Goal: Register for event/course

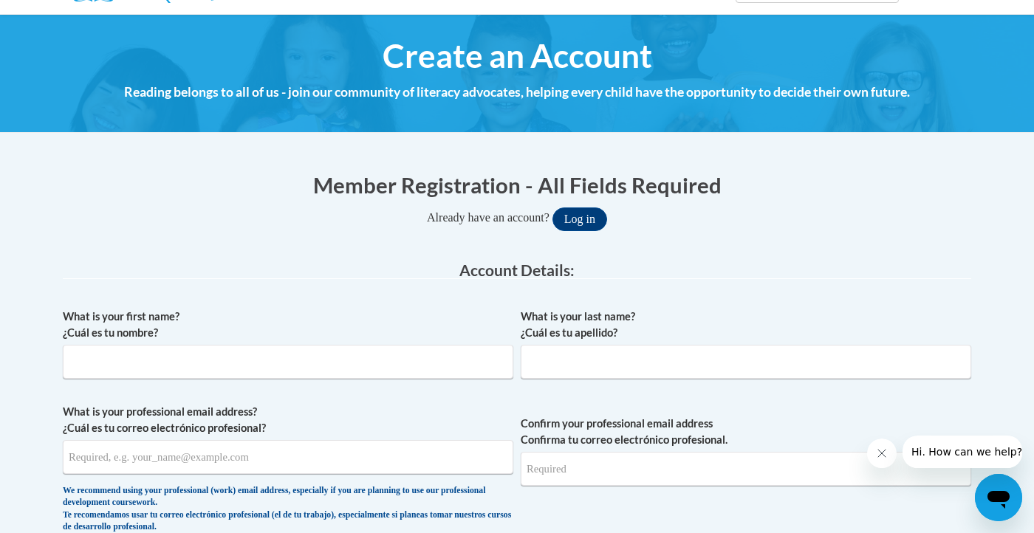
scroll to position [173, 0]
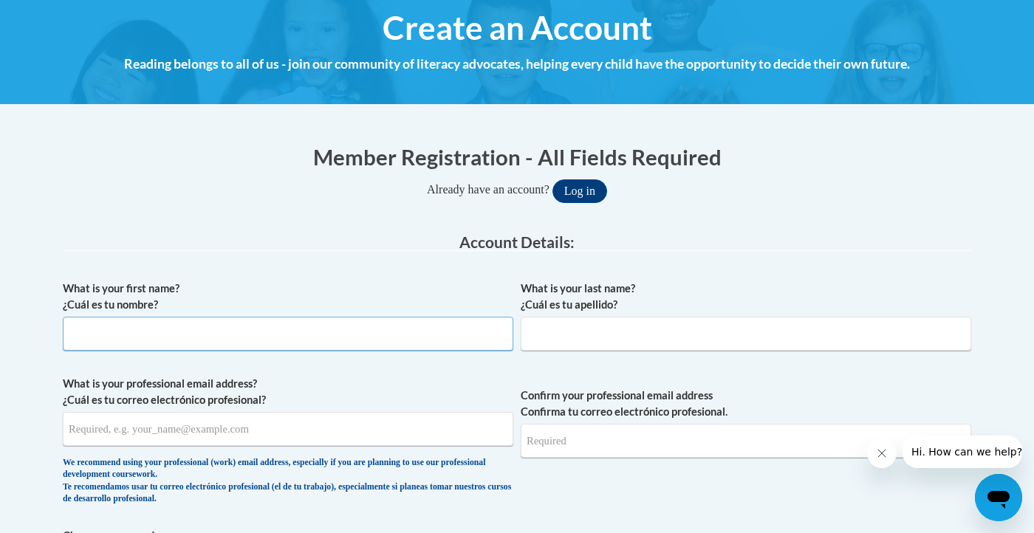
click at [323, 333] on input "What is your first name? ¿Cuál es tu nombre?" at bounding box center [288, 334] width 450 height 34
type input "Madelyn"
click at [573, 331] on input "What is your last name? ¿Cuál es tu apellido?" at bounding box center [746, 334] width 450 height 34
type input "Hickox"
click at [302, 431] on input "What is your professional email address? ¿Cuál es tu correo electrónico profesi…" at bounding box center [288, 429] width 450 height 34
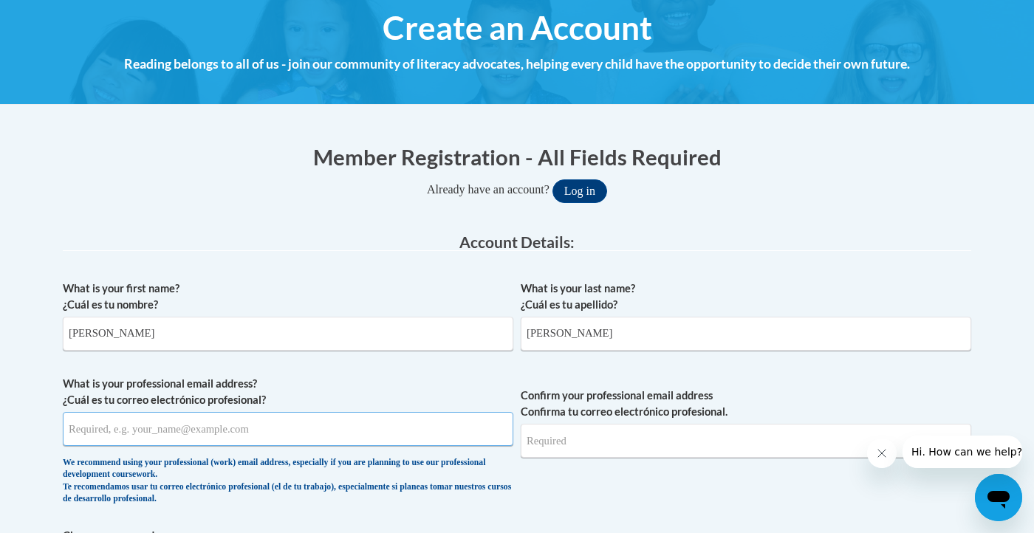
type input "m"
type input "maddiechickox@icloud.com"
click at [680, 448] on input "Confirm your professional email address Confirma tu correo electrónico profesio…" at bounding box center [746, 441] width 450 height 34
click at [629, 442] on input "Confirm your professional email address Confirma tu correo electrónico profesio…" at bounding box center [746, 441] width 450 height 34
click at [620, 485] on span "Confirm your professional email address Confirma tu correo electrónico profesio…" at bounding box center [746, 444] width 450 height 137
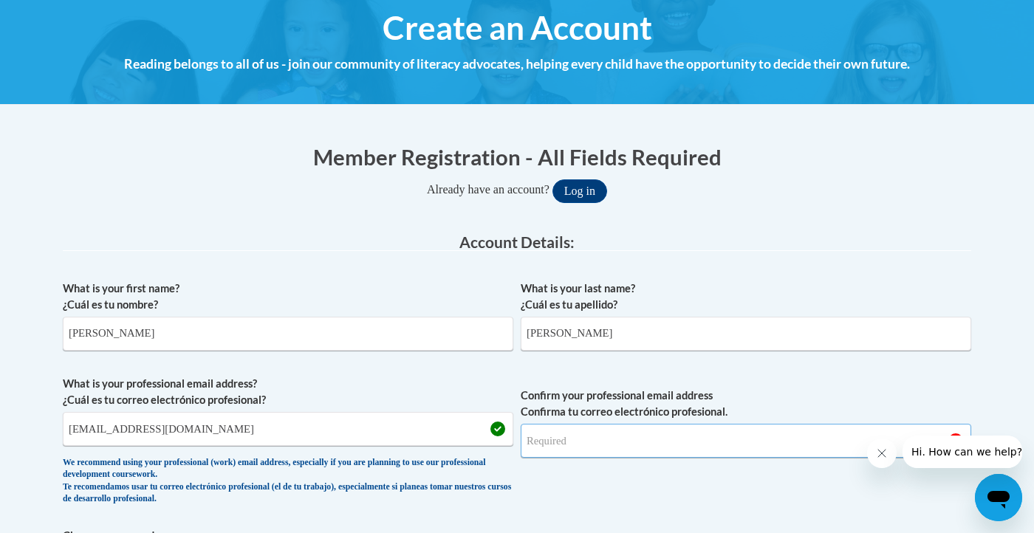
click at [612, 454] on input "Confirm your professional email address Confirma tu correo electrónico profesio…" at bounding box center [746, 441] width 450 height 34
click at [578, 496] on span "Confirm your professional email address Confirma tu correo electrónico profesio…" at bounding box center [746, 444] width 450 height 137
click at [386, 434] on input "maddiechickox@icloud.com" at bounding box center [288, 429] width 450 height 34
click at [586, 448] on input "Confirm your professional email address Confirma tu correo electrónico profesio…" at bounding box center [746, 441] width 450 height 34
type input "maddiechickox@icloud.com"
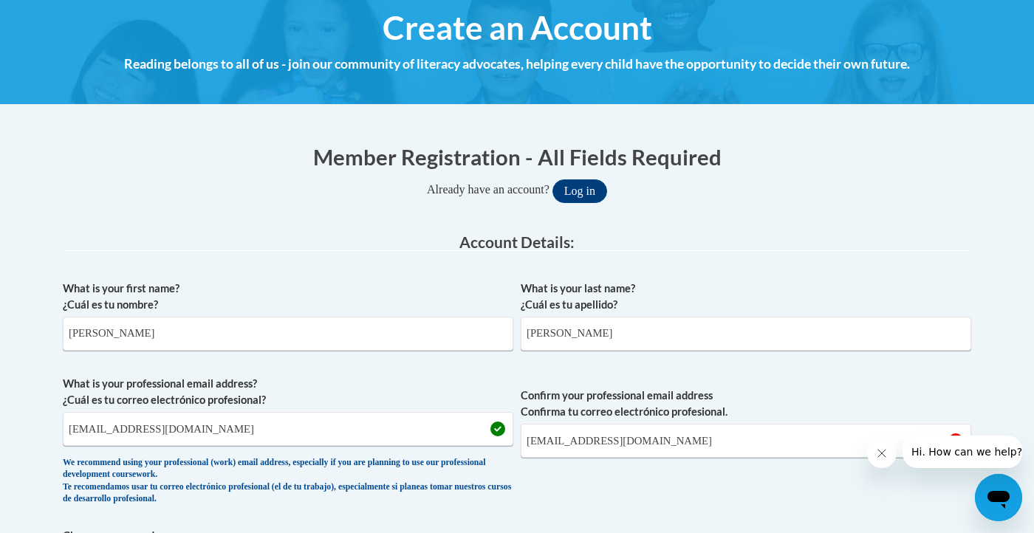
click at [633, 484] on span "Confirm your professional email address Confirma tu correo electrónico profesio…" at bounding box center [746, 444] width 450 height 137
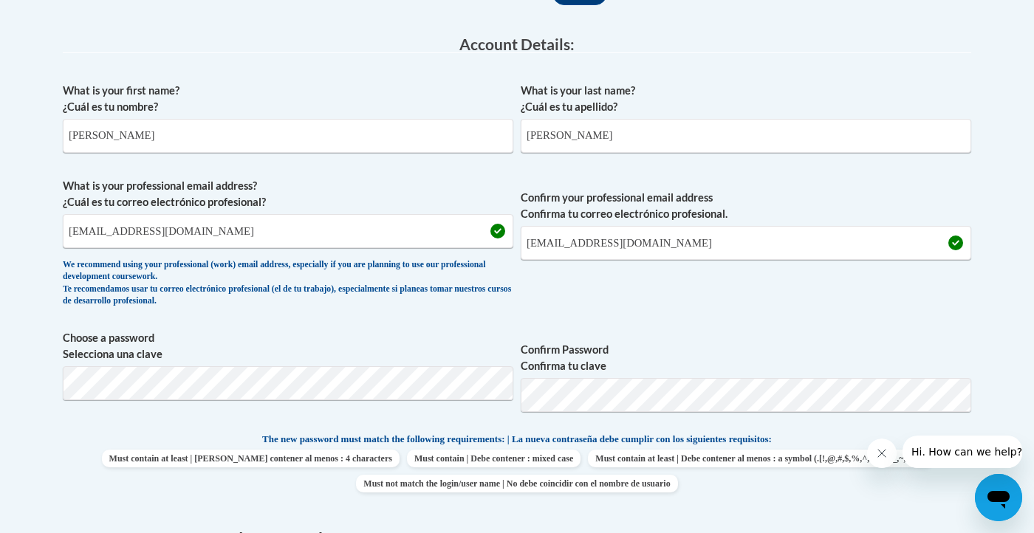
scroll to position [389, 0]
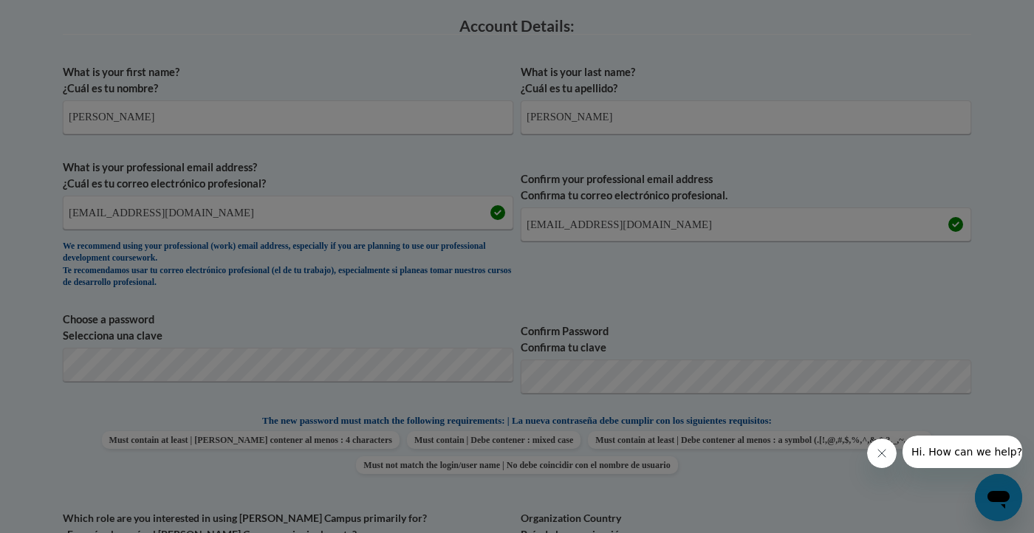
scroll to position [439, 0]
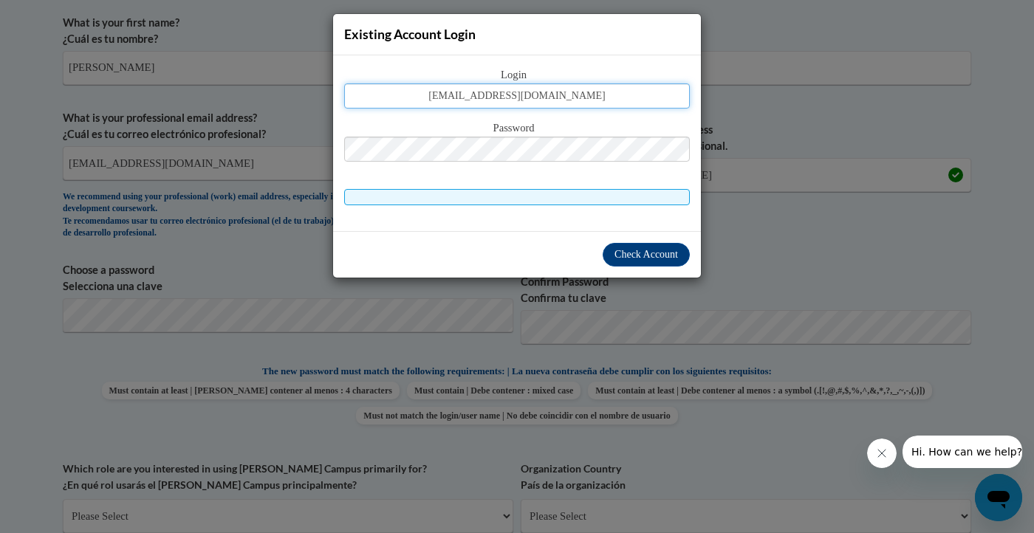
type input "maddiechickox@icloud.com"
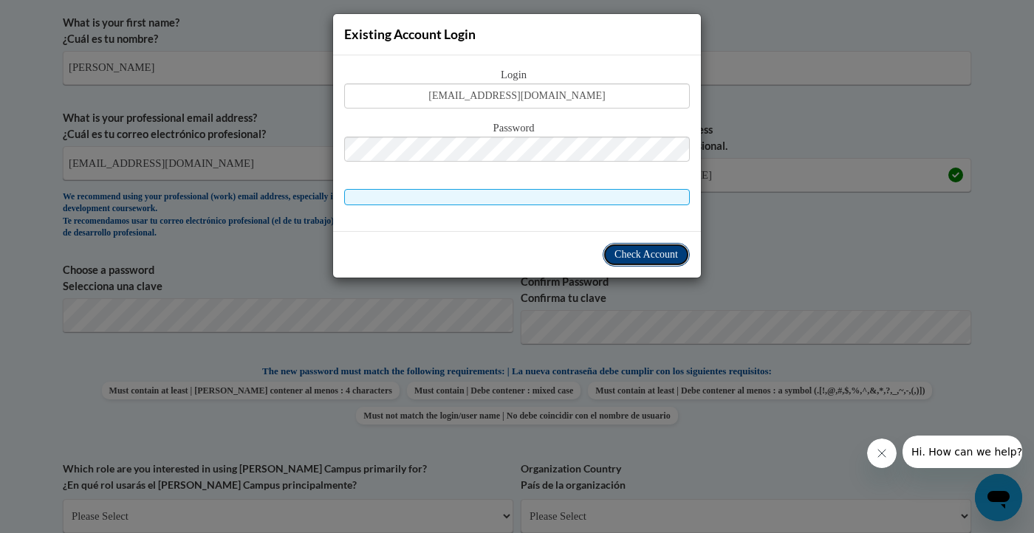
click at [662, 254] on span "Check Account" at bounding box center [646, 254] width 64 height 11
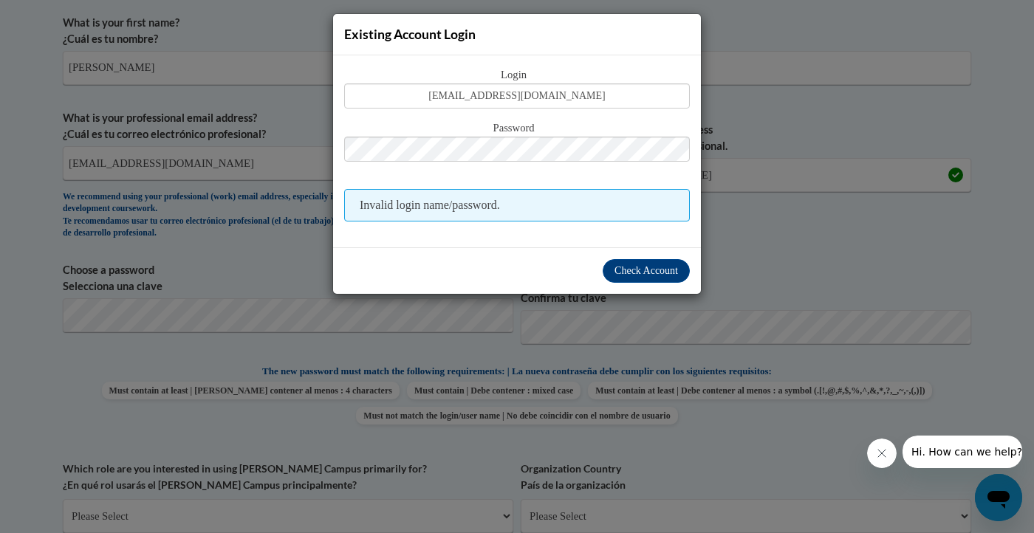
click at [755, 123] on div "Existing Account Login Login maddiechickox@icloud.com Password Invalid login na…" at bounding box center [517, 266] width 1034 height 533
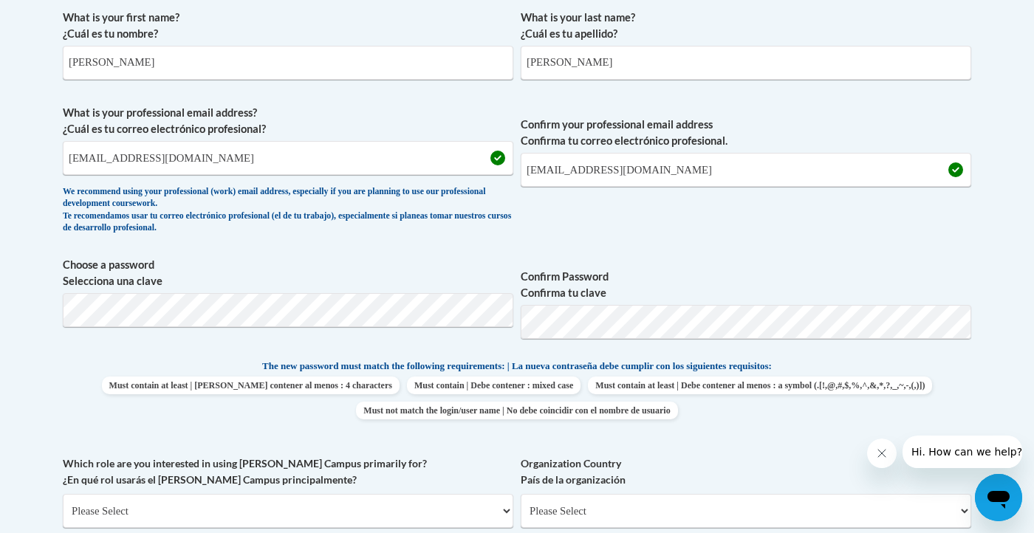
scroll to position [442, 0]
drag, startPoint x: 699, startPoint y: 161, endPoint x: 673, endPoint y: 170, distance: 28.0
click at [673, 170] on input "maddiechickox@icloud.com" at bounding box center [746, 171] width 450 height 34
click at [439, 252] on div "What is your first name? ¿Cuál es tu nombre? Madelyn What is your last name? ¿C…" at bounding box center [517, 341] width 908 height 674
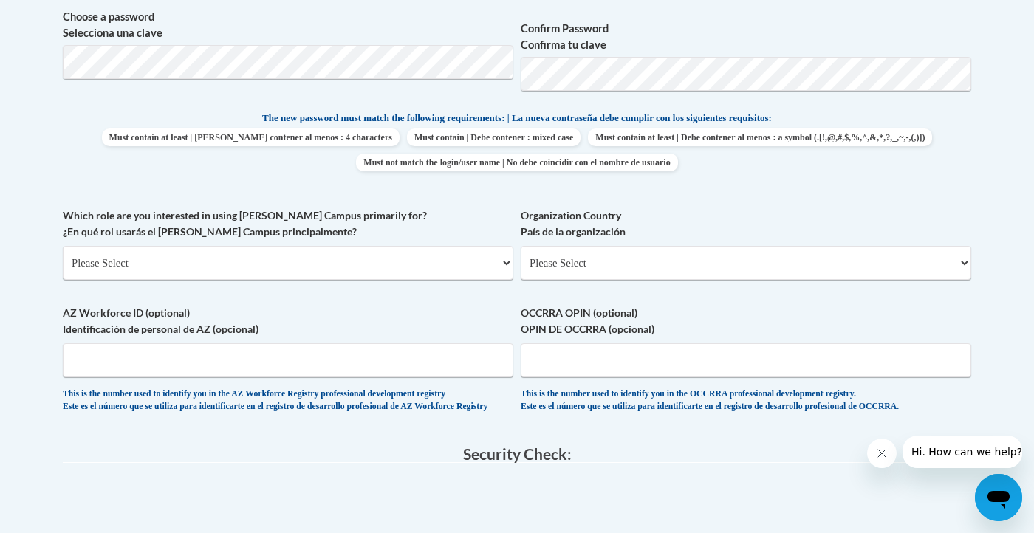
scroll to position [693, 0]
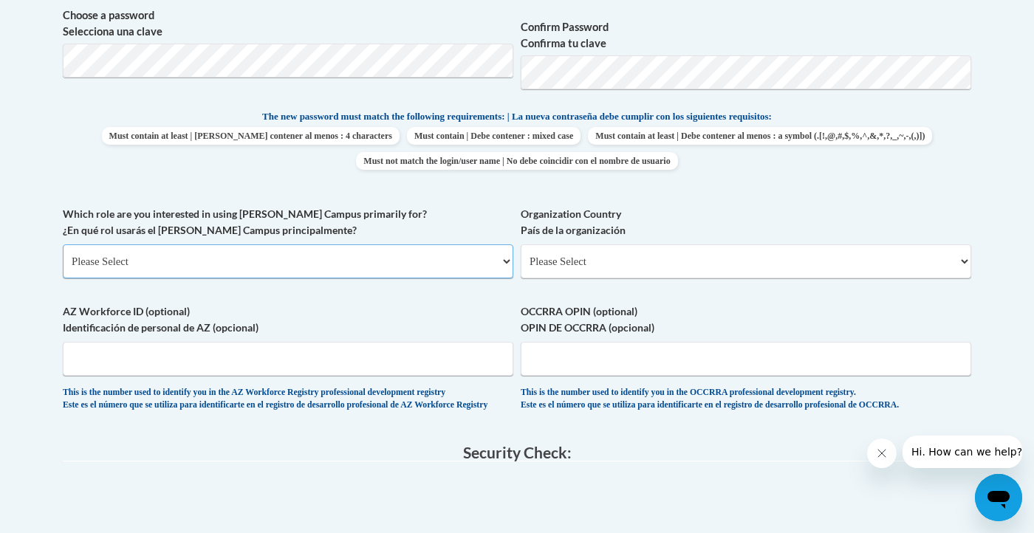
click at [456, 253] on select "Please Select College/University | Colegio/Universidad Community/Nonprofit Part…" at bounding box center [288, 261] width 450 height 34
select select "5a18ea06-2b54-4451-96f2-d152daf9eac5"
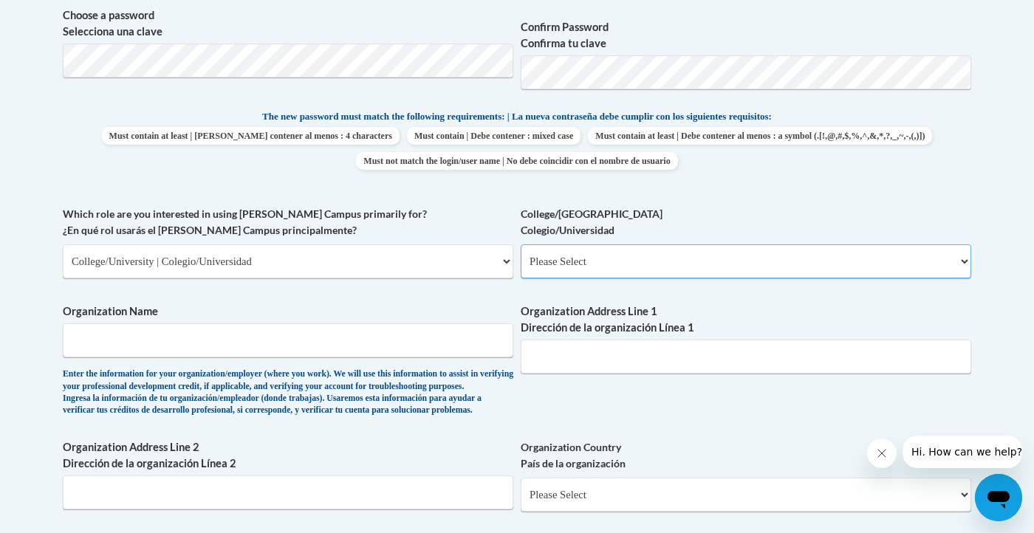
click at [588, 260] on select "Please Select College/University Staff | Empleado universitario College/Univers…" at bounding box center [746, 261] width 450 height 34
click at [434, 258] on select "Please Select College/University | Colegio/Universidad Community/Nonprofit Part…" at bounding box center [288, 261] width 450 height 34
click at [645, 271] on select "Please Select College/University Staff | Empleado universitario College/Univers…" at bounding box center [746, 261] width 450 height 34
select select "99b32b07-cffc-426c-8bf6-0cd77760d84b"
click at [464, 249] on select "Please Select College/University | Colegio/Universidad Community/Nonprofit Part…" at bounding box center [288, 261] width 450 height 34
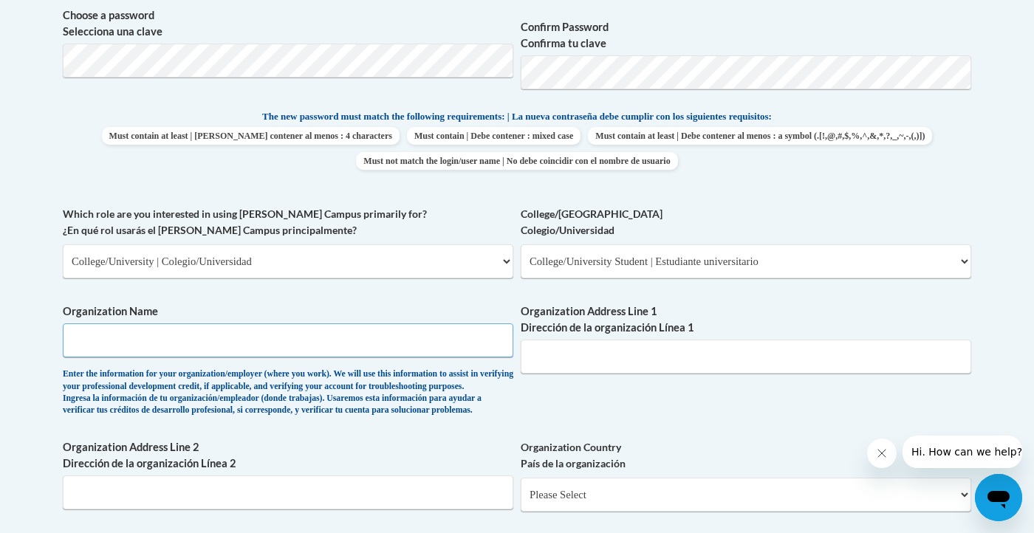
click at [417, 348] on input "Organization Name" at bounding box center [288, 340] width 450 height 34
type input "College of Coastal Georgia"
click at [622, 366] on input "Organization Address Line 1 Dirección de la organización Línea 1" at bounding box center [746, 357] width 450 height 34
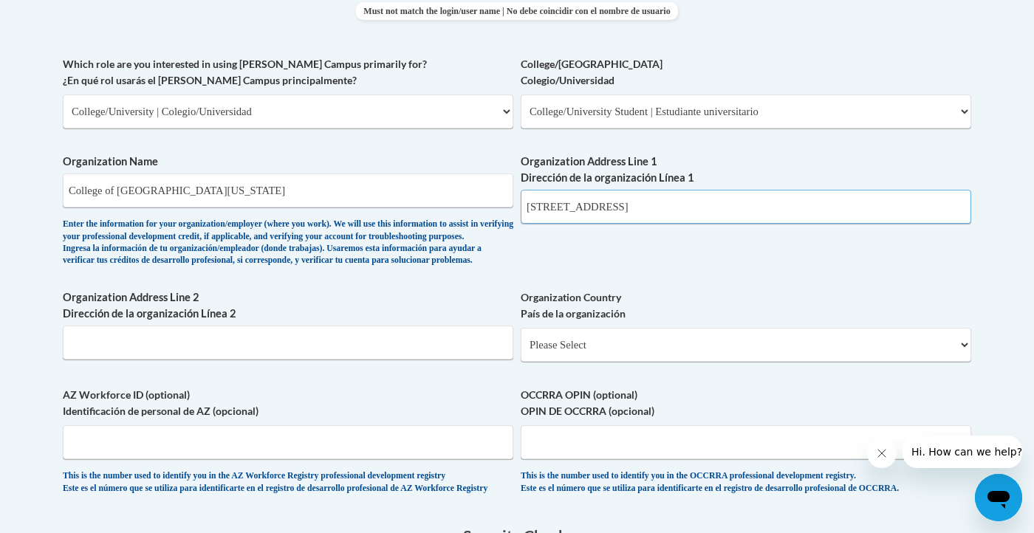
scroll to position [845, 0]
type input "1 College Drive Brunswick, GA 31520"
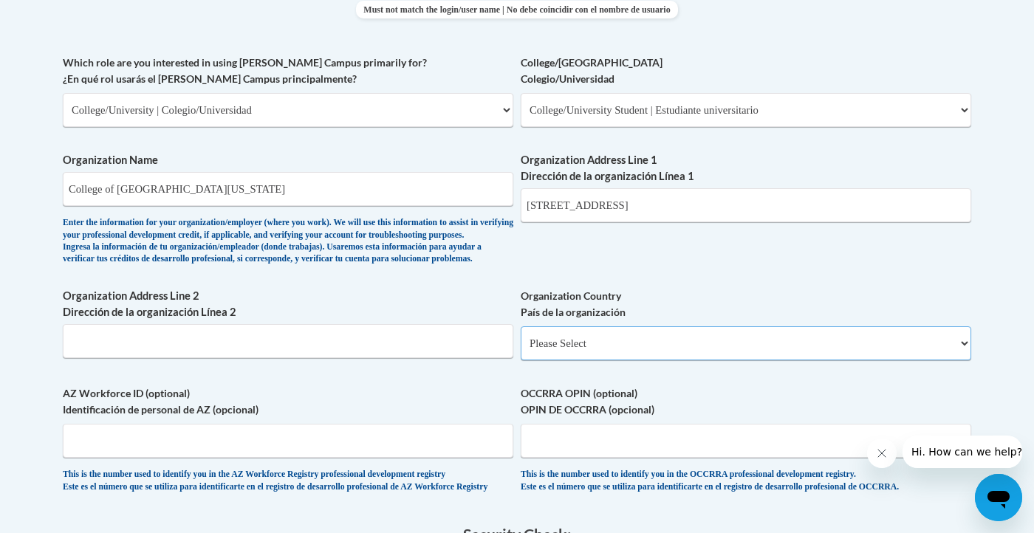
click at [584, 360] on select "Please Select United States | Estados Unidos Outside of the United States | Fue…" at bounding box center [746, 343] width 450 height 34
select select "ad49bcad-a171-4b2e-b99c-48b446064914"
select select
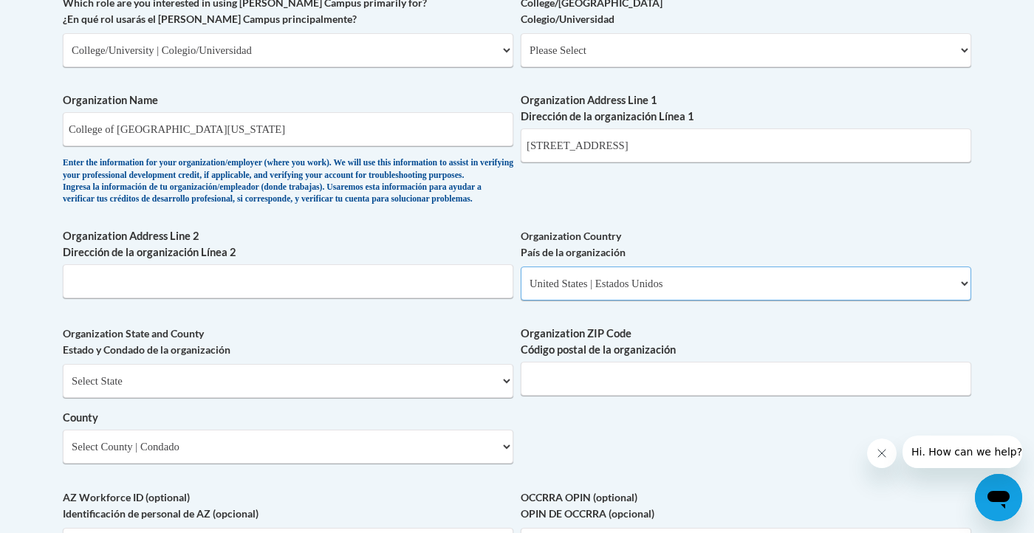
scroll to position [913, 0]
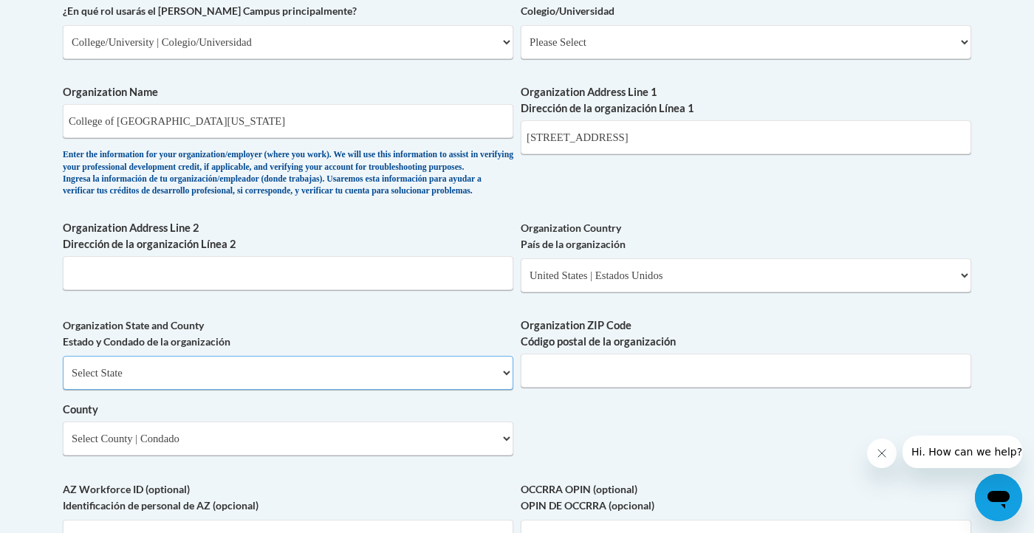
click at [388, 390] on select "Select State Alabama Alaska Arizona Arkansas California Colorado Connecticut De…" at bounding box center [288, 373] width 450 height 34
select select "Georgia"
click at [609, 292] on select "Please Select United States | Estados Unidos Outside of the United States | Fue…" at bounding box center [746, 275] width 450 height 34
click at [620, 386] on input "Organization ZIP Code Código postal de la organización" at bounding box center [746, 371] width 450 height 34
click at [745, 140] on input "1 College Drive Brunswick, GA 31520" at bounding box center [746, 137] width 450 height 34
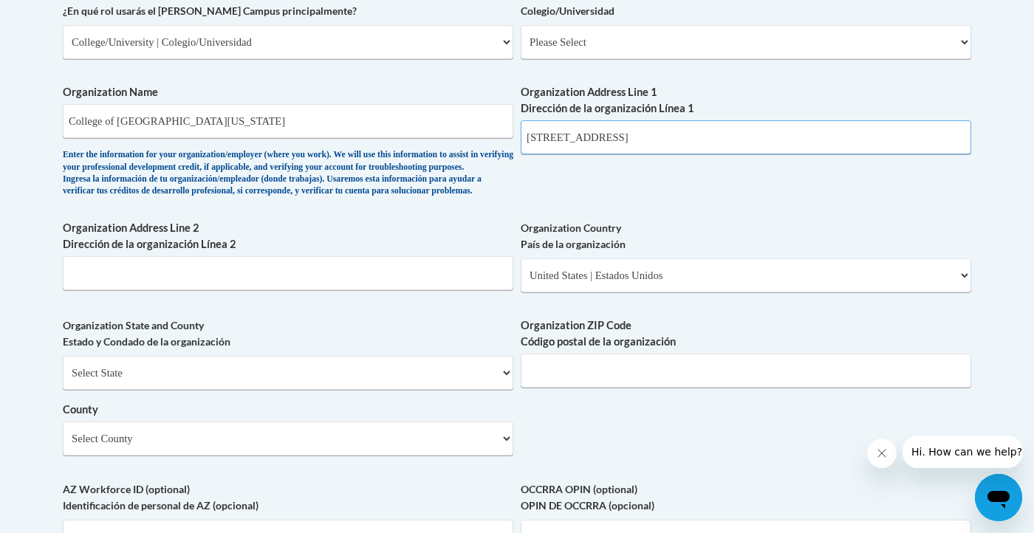
drag, startPoint x: 745, startPoint y: 140, endPoint x: 676, endPoint y: 143, distance: 68.8
click at [676, 143] on input "1 College Drive Brunswick, GA 31520" at bounding box center [746, 137] width 450 height 34
type input "1 College Drive Brunswick, GA"
click at [637, 388] on input "Organization ZIP Code Código postal de la organización" at bounding box center [746, 371] width 450 height 34
type input "31520"
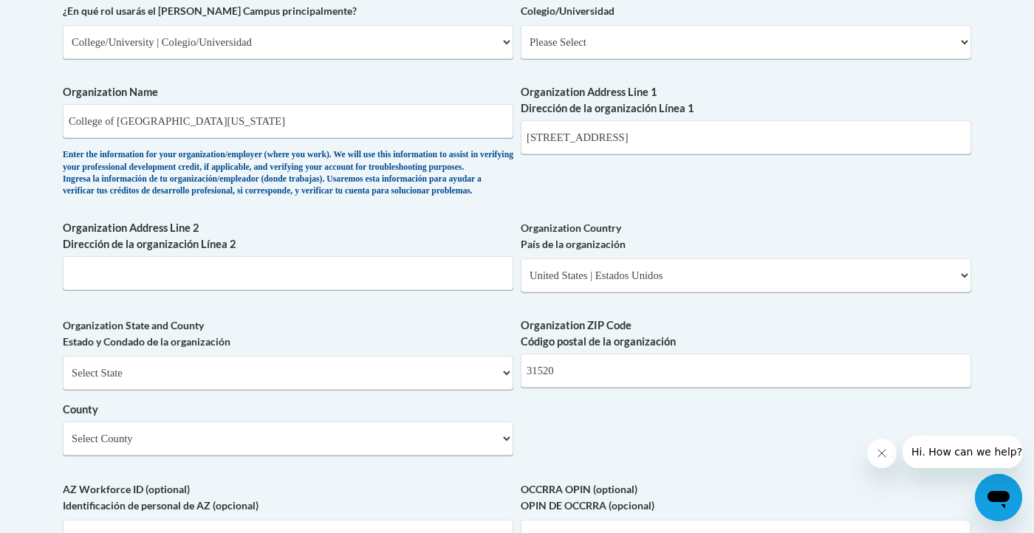
click at [587, 464] on div "What is your first name? ¿Cuál es tu nombre? Madelyn What is your last name? ¿C…" at bounding box center [517, 68] width 908 height 1071
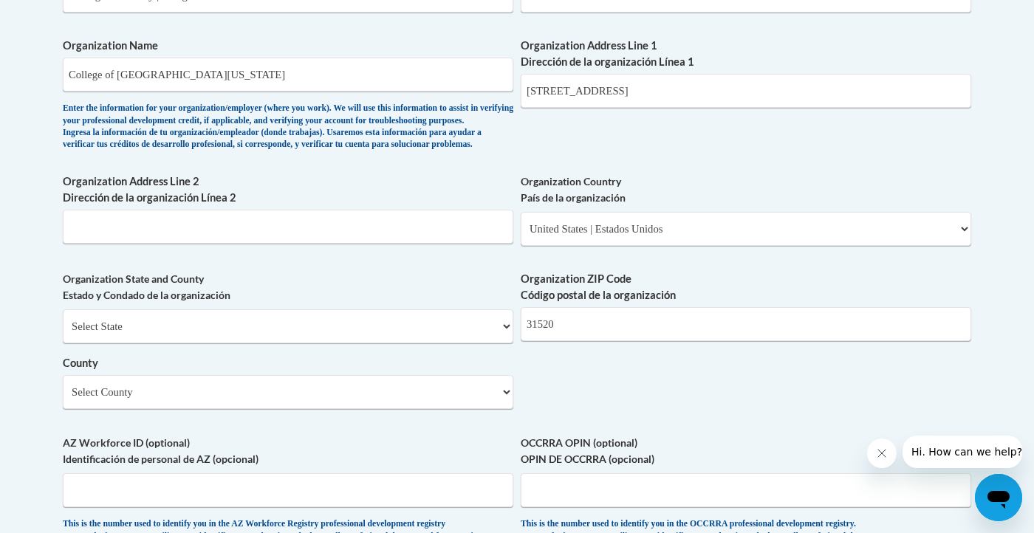
scroll to position [966, 0]
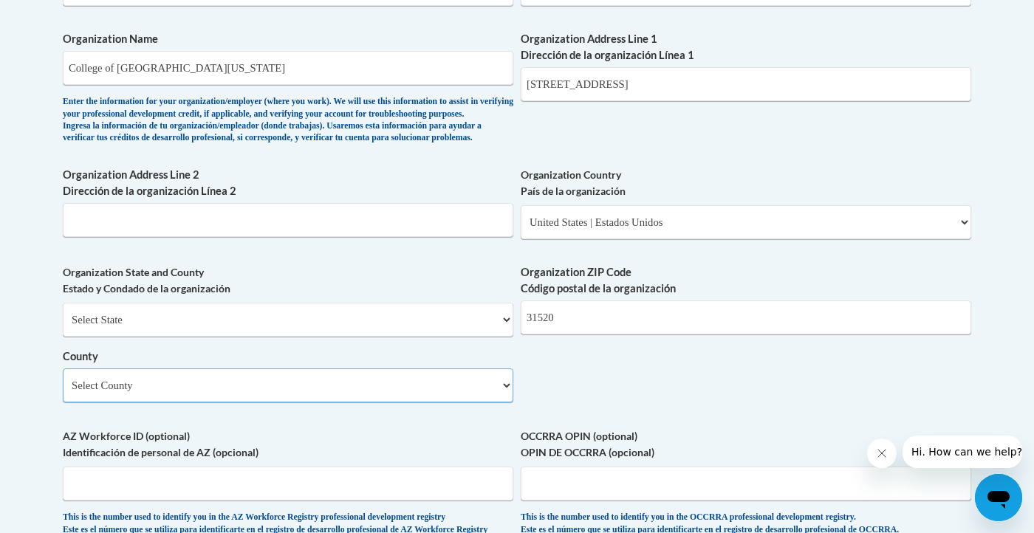
click at [431, 402] on select "Select County Appling Atkinson Bacon Baker Baldwin Banks Barrow Bartow Ben Hill…" at bounding box center [288, 386] width 450 height 34
select select "Glynn"
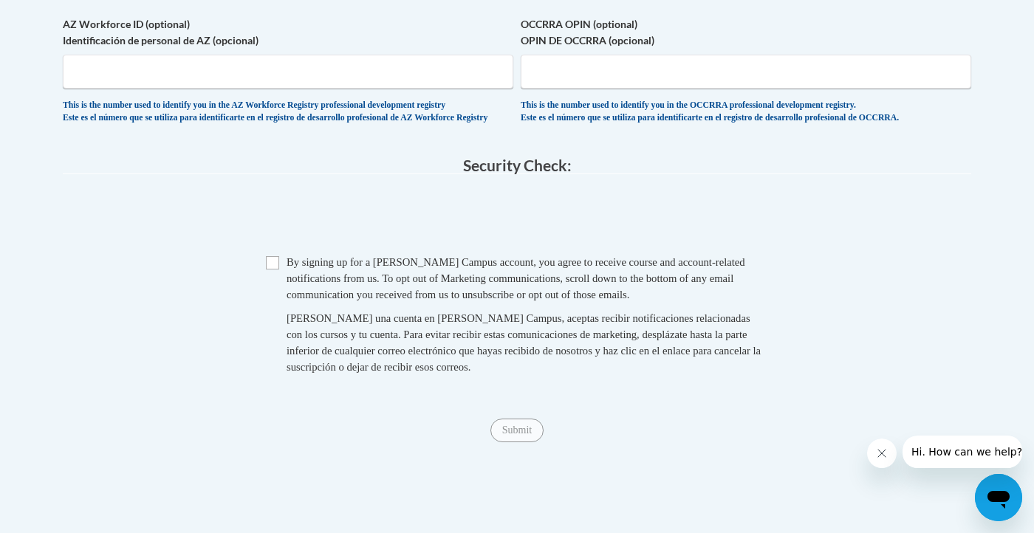
scroll to position [1380, 0]
click at [273, 268] on input "Checkbox" at bounding box center [272, 261] width 13 height 13
checkbox input "true"
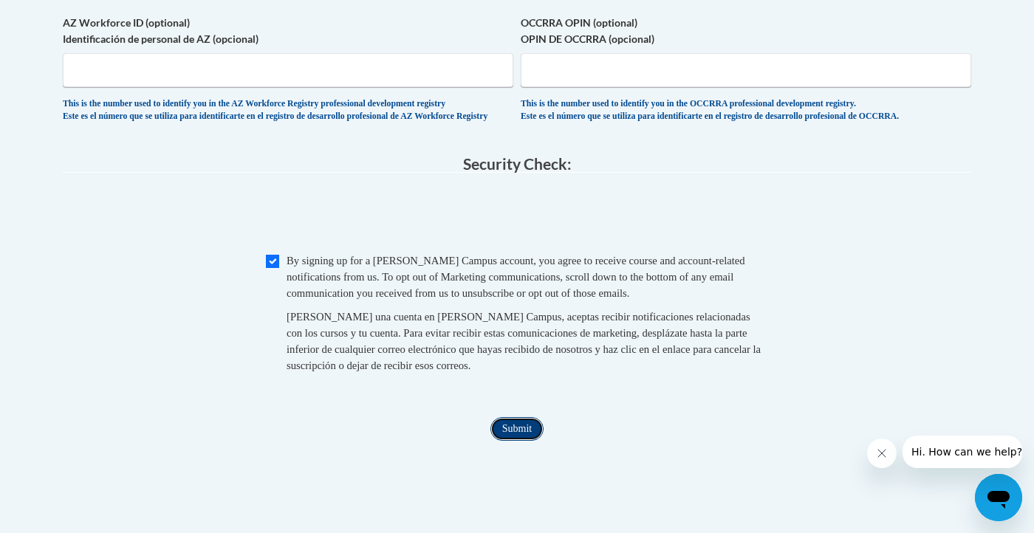
click at [504, 441] on input "Submit" at bounding box center [516, 429] width 53 height 24
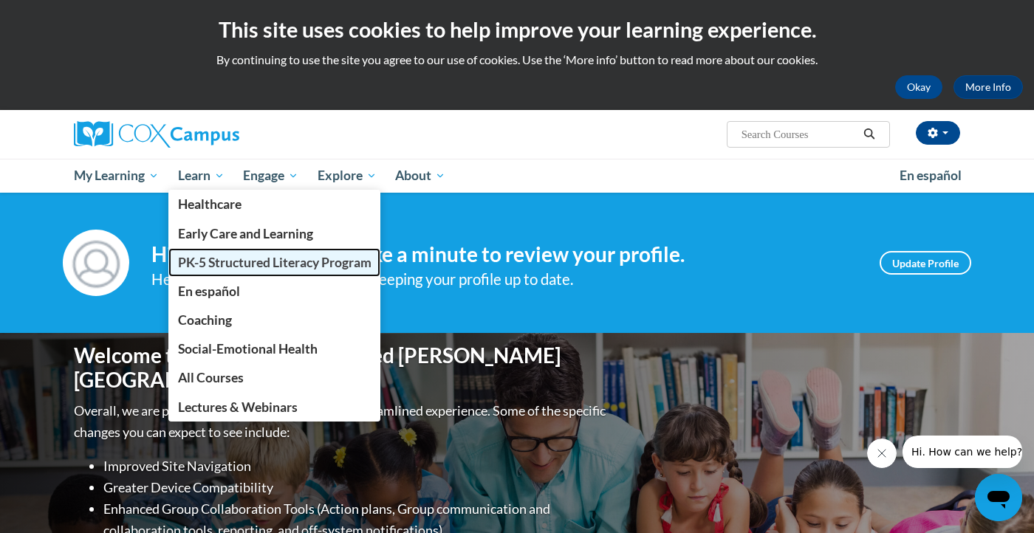
click at [256, 258] on span "PK-5 Structured Literacy Program" at bounding box center [274, 263] width 193 height 16
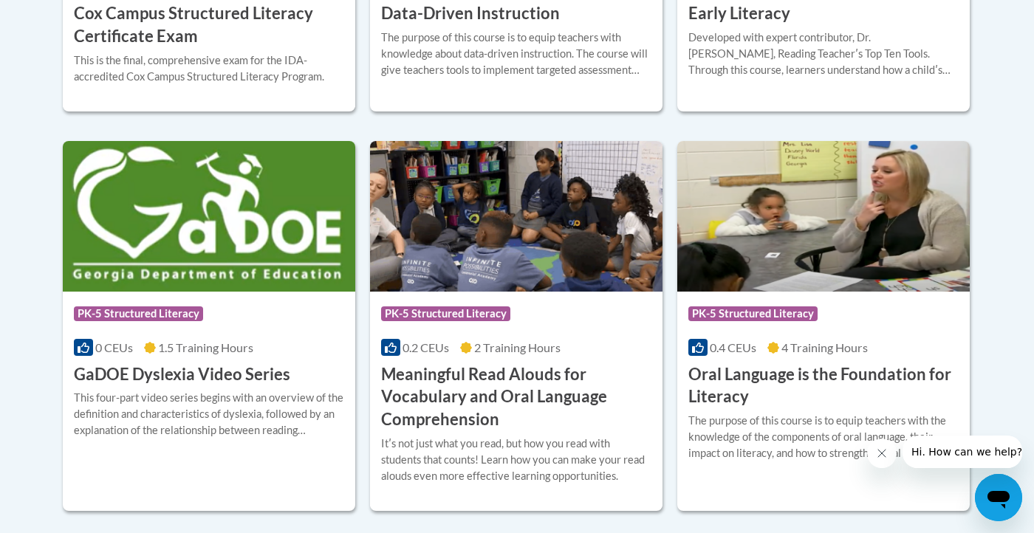
scroll to position [895, 0]
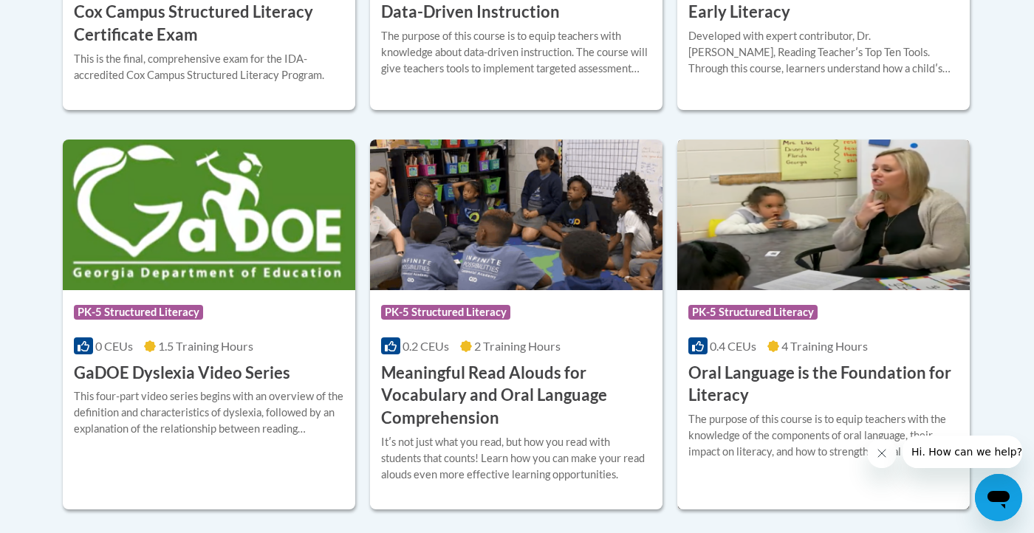
click at [809, 246] on img at bounding box center [823, 215] width 292 height 151
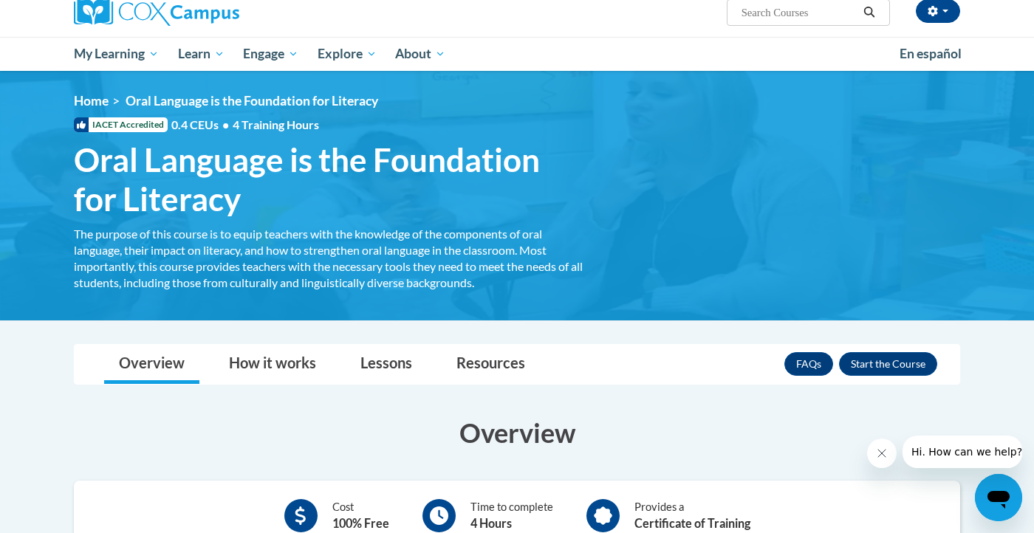
scroll to position [123, 0]
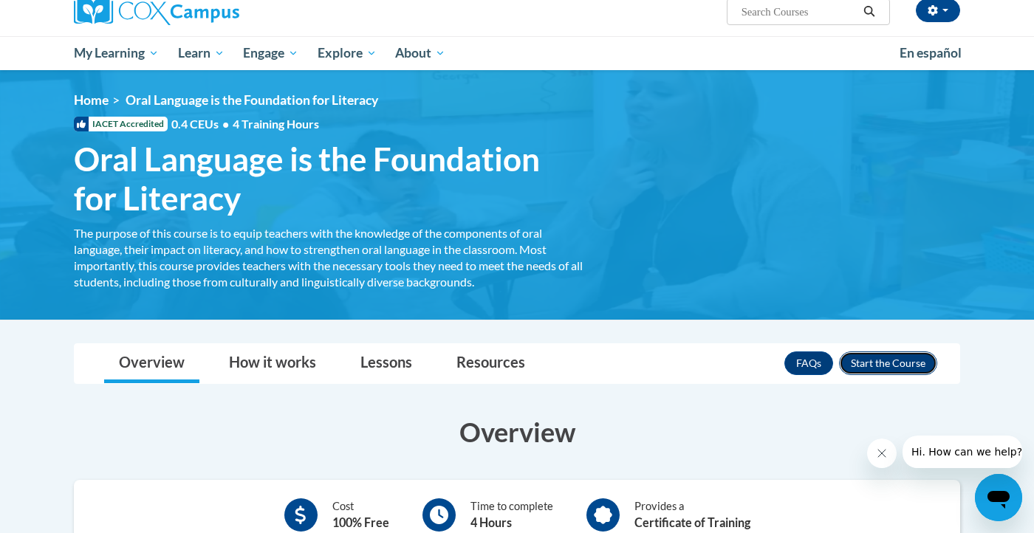
click at [888, 357] on button "Enroll" at bounding box center [888, 364] width 98 height 24
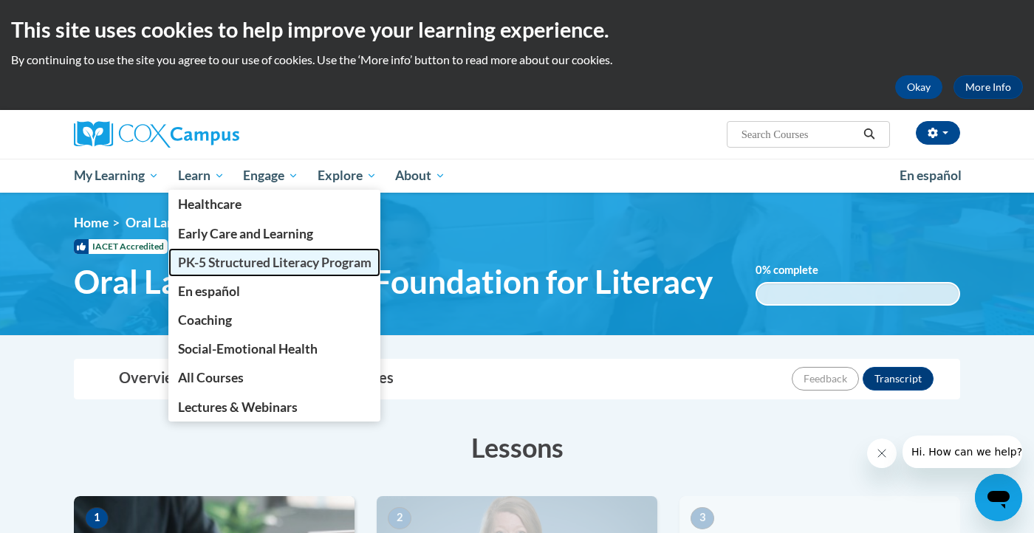
click at [244, 261] on span "PK-5 Structured Literacy Program" at bounding box center [274, 263] width 193 height 16
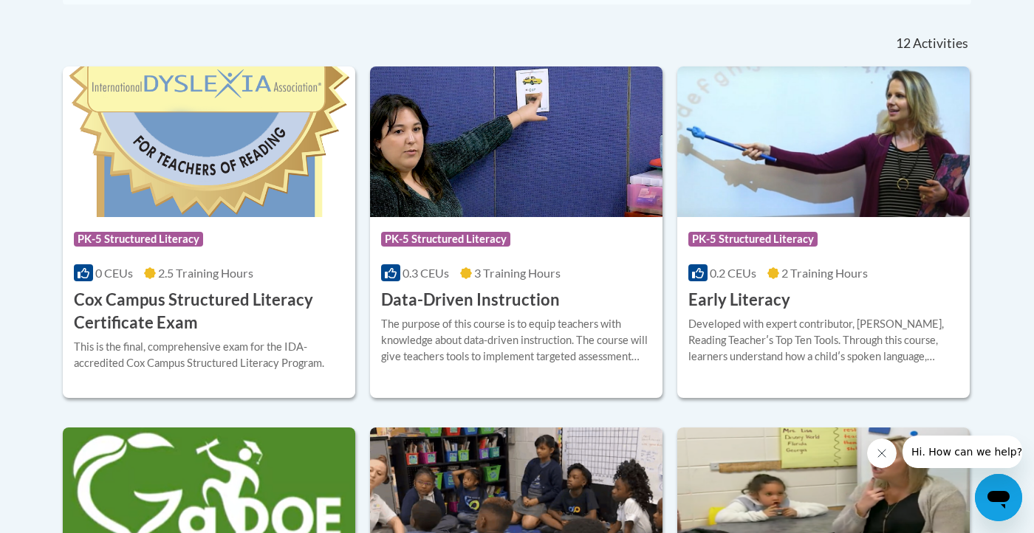
scroll to position [590, 0]
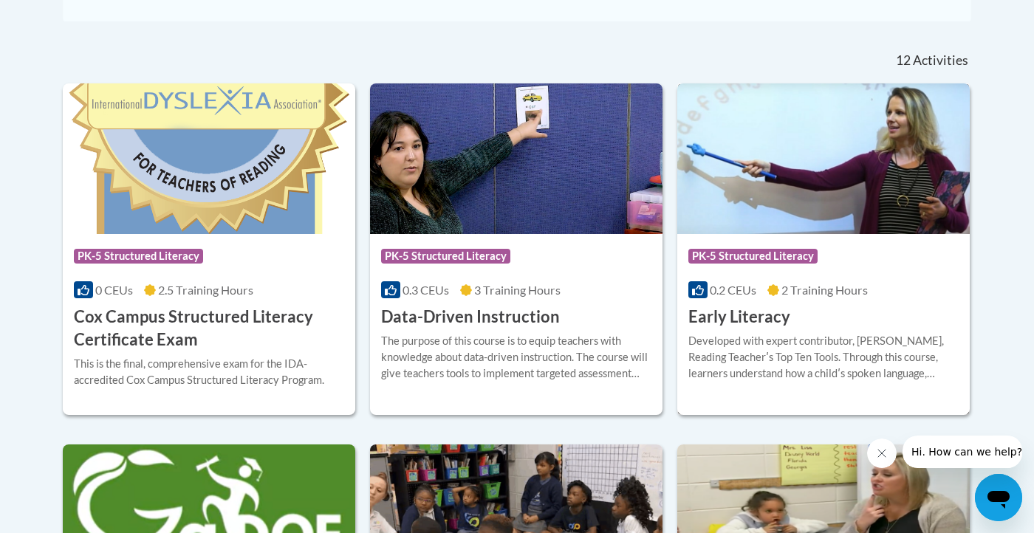
click at [787, 199] on img at bounding box center [823, 158] width 292 height 151
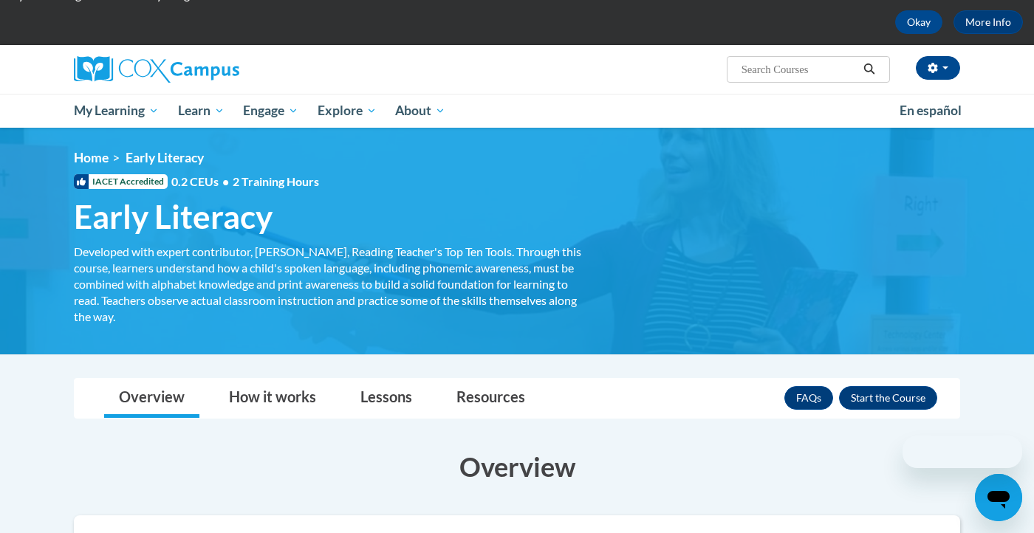
scroll to position [83, 0]
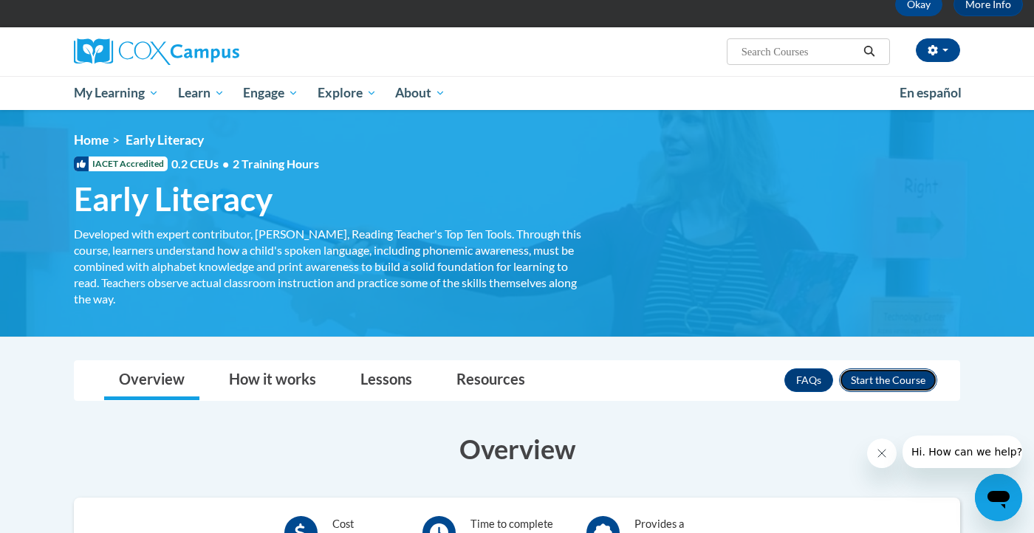
click at [874, 387] on button "Enroll" at bounding box center [888, 381] width 98 height 24
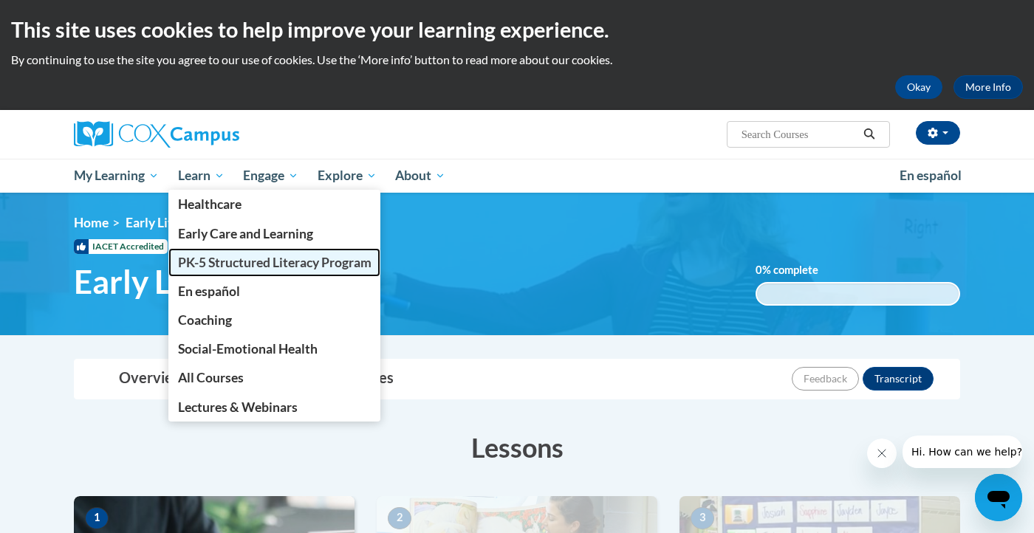
click at [245, 270] on link "PK-5 Structured Literacy Program" at bounding box center [274, 262] width 213 height 29
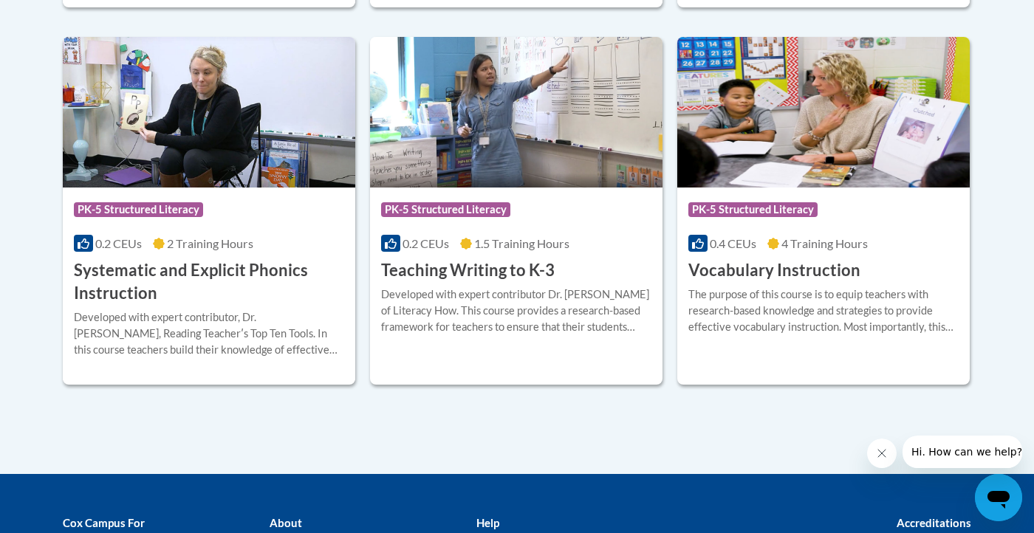
scroll to position [1750, 0]
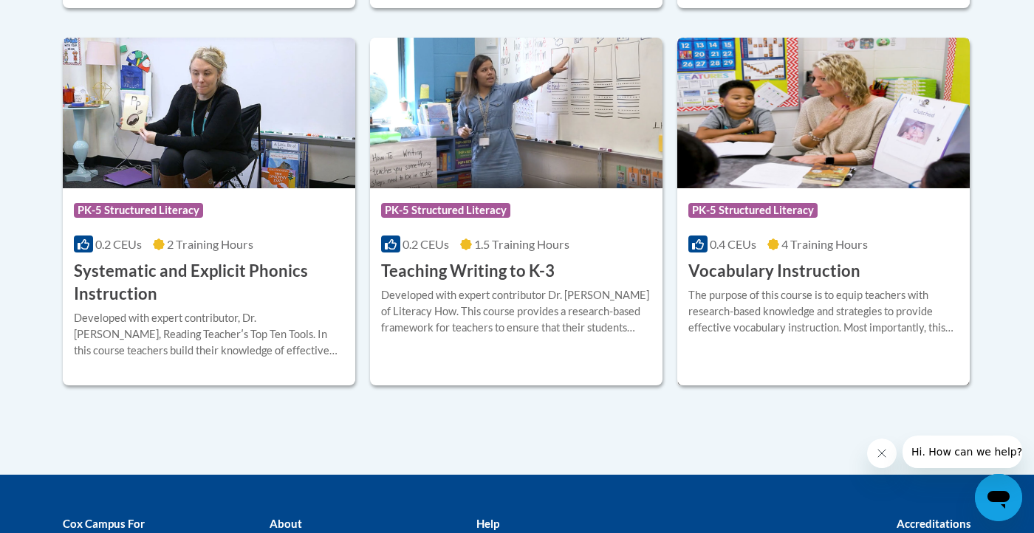
click at [857, 213] on div "Course Category: PK-5 Structured Literacy" at bounding box center [823, 212] width 270 height 33
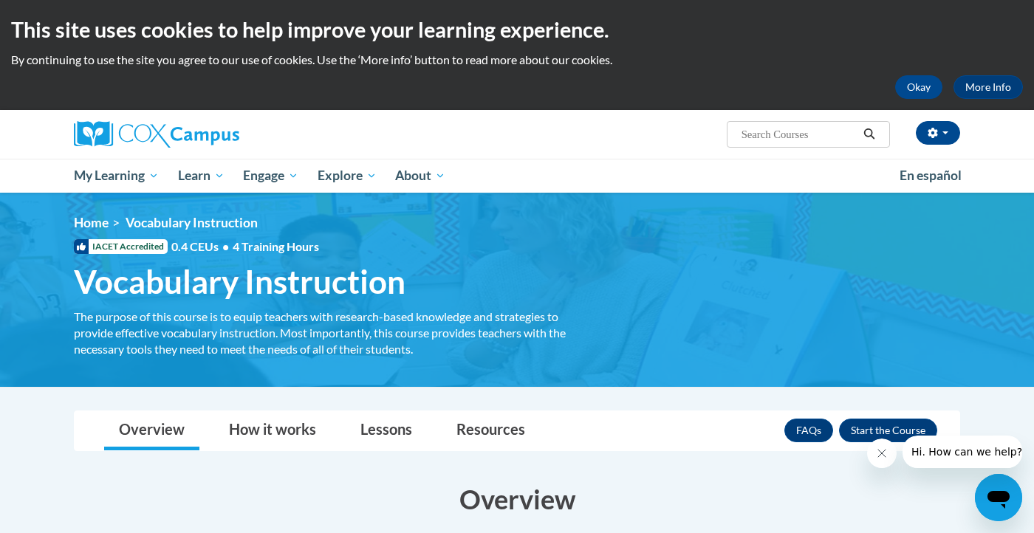
scroll to position [77, 0]
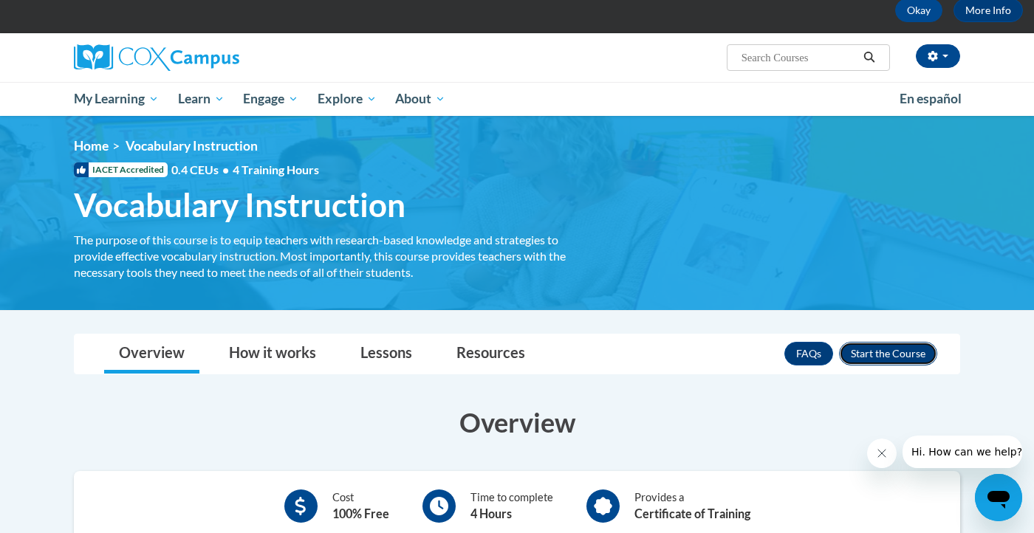
click at [881, 355] on button "Enroll" at bounding box center [888, 354] width 98 height 24
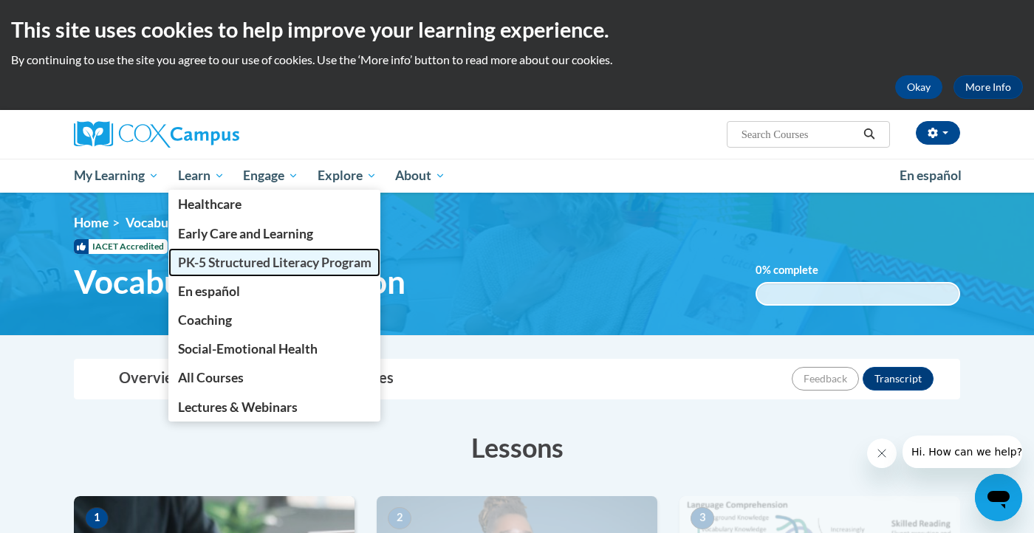
click at [226, 270] on span "PK-5 Structured Literacy Program" at bounding box center [274, 263] width 193 height 16
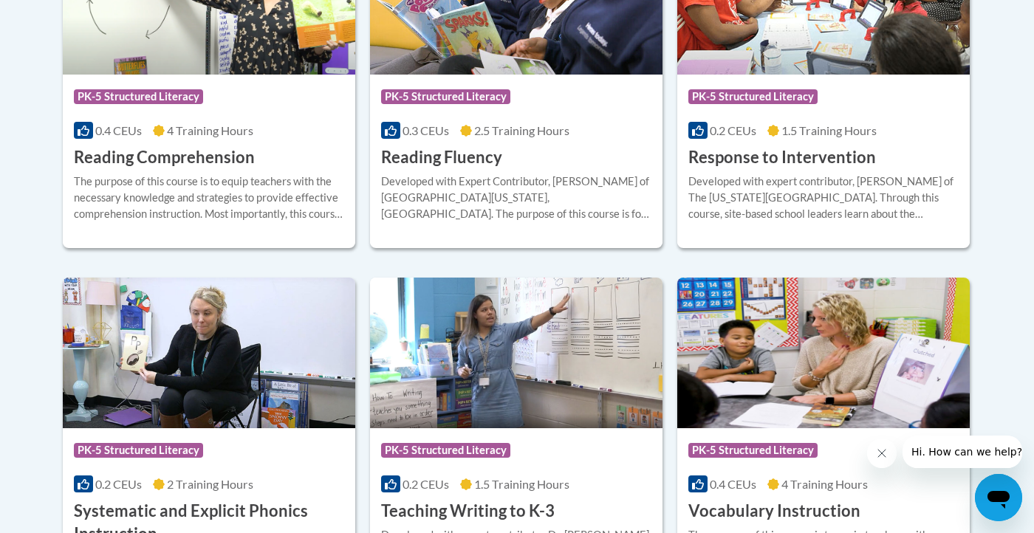
scroll to position [1516, 0]
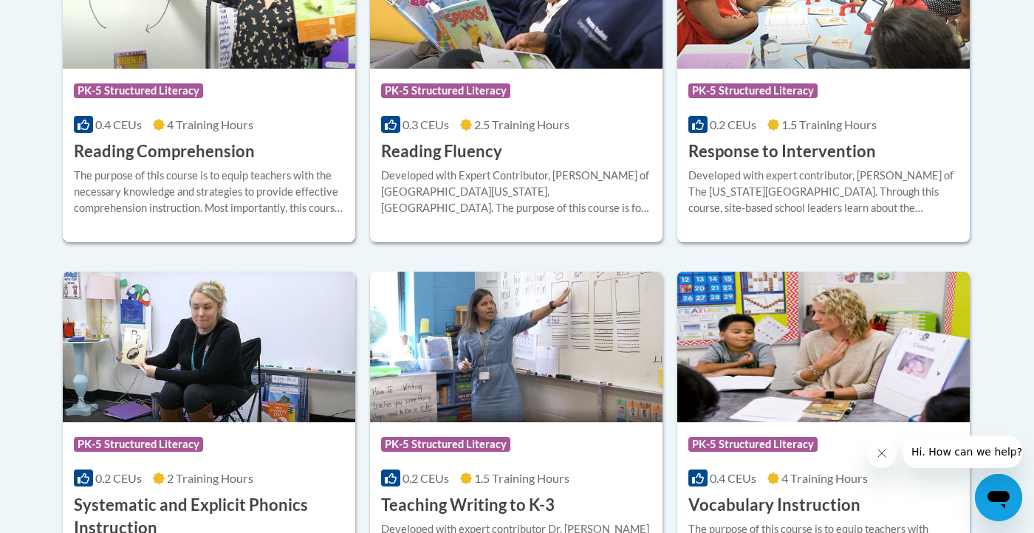
click at [270, 143] on div "Course Category: PK-5 Structured Literacy 0.4 CEUs 4 Training Hours COURSE Read…" at bounding box center [209, 116] width 292 height 95
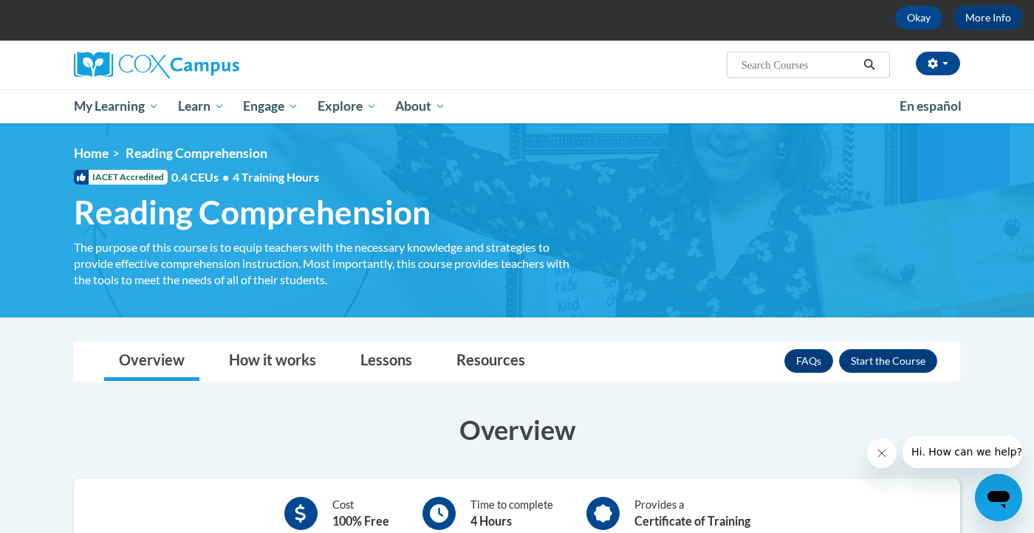
scroll to position [74, 0]
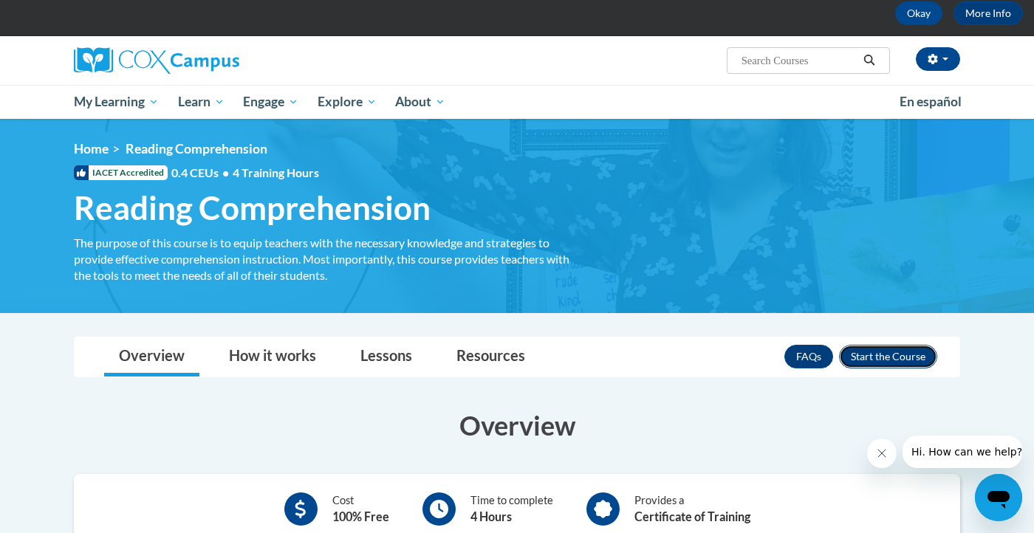
click at [879, 359] on button "Enroll" at bounding box center [888, 357] width 98 height 24
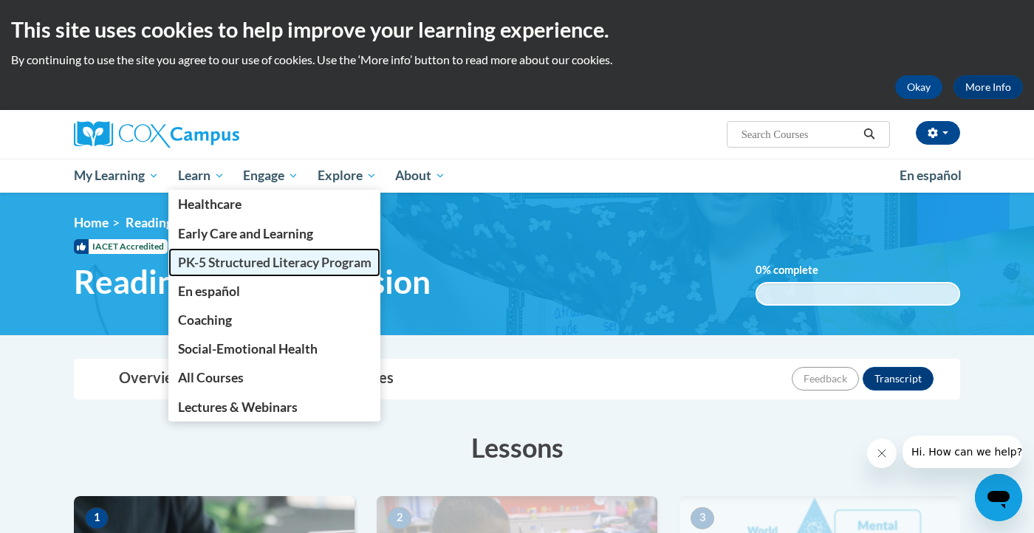
click at [253, 267] on span "PK-5 Structured Literacy Program" at bounding box center [274, 263] width 193 height 16
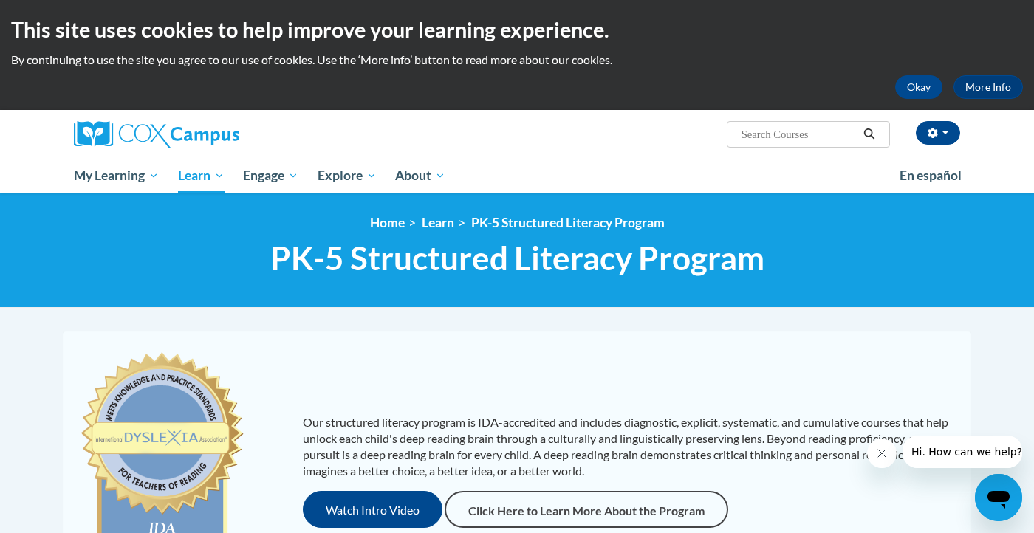
click at [799, 145] on span "Search Search..." at bounding box center [808, 134] width 163 height 27
click at [798, 131] on input "Search..." at bounding box center [799, 135] width 118 height 18
type input "supporting middle and high school students with reading comprehension"
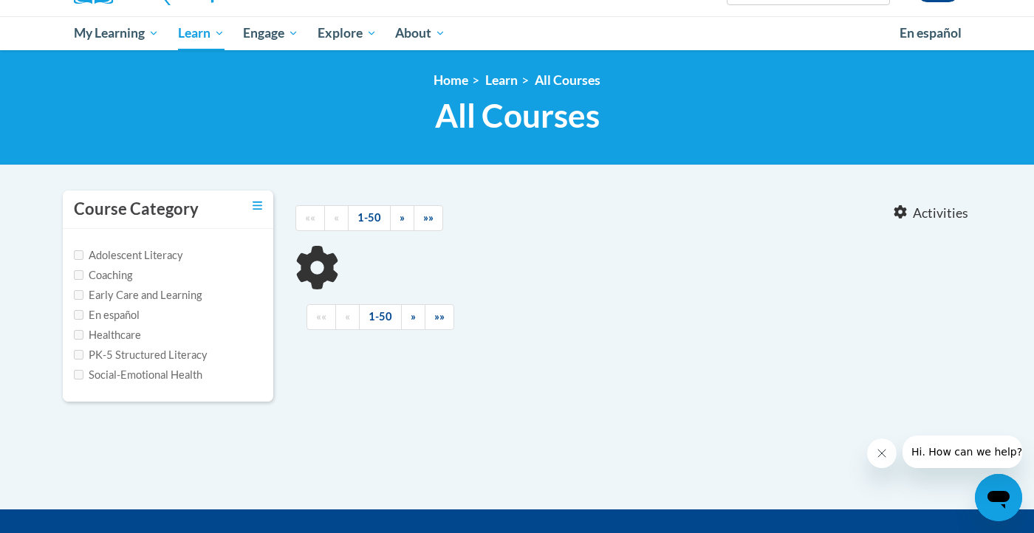
scroll to position [143, 0]
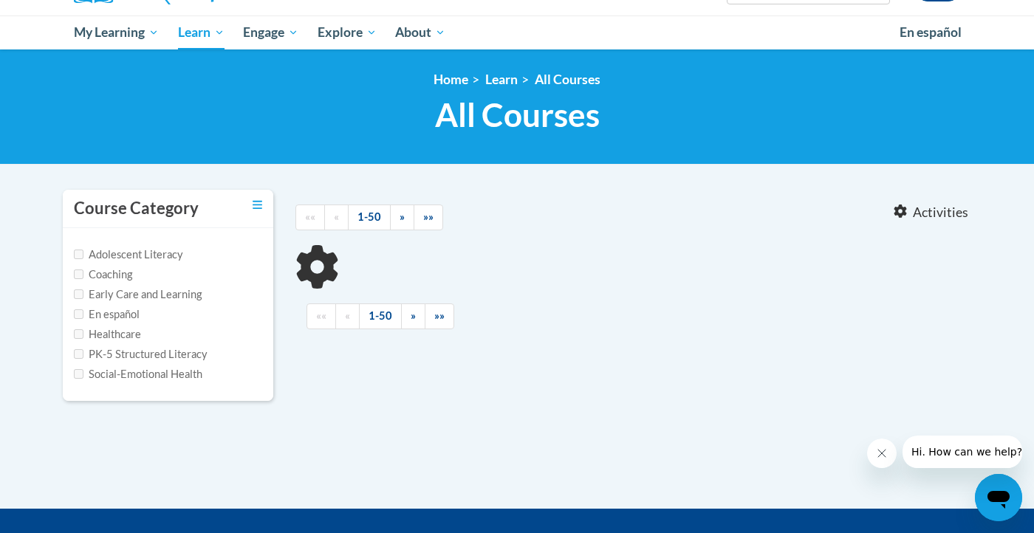
type input "supporting middle and high school students with reading comprehension"
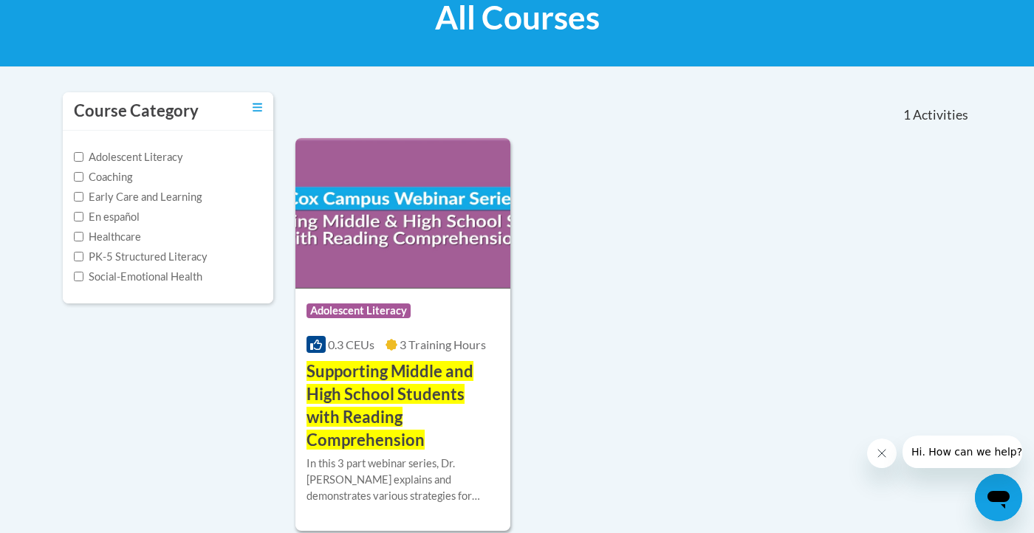
scroll to position [242, 0]
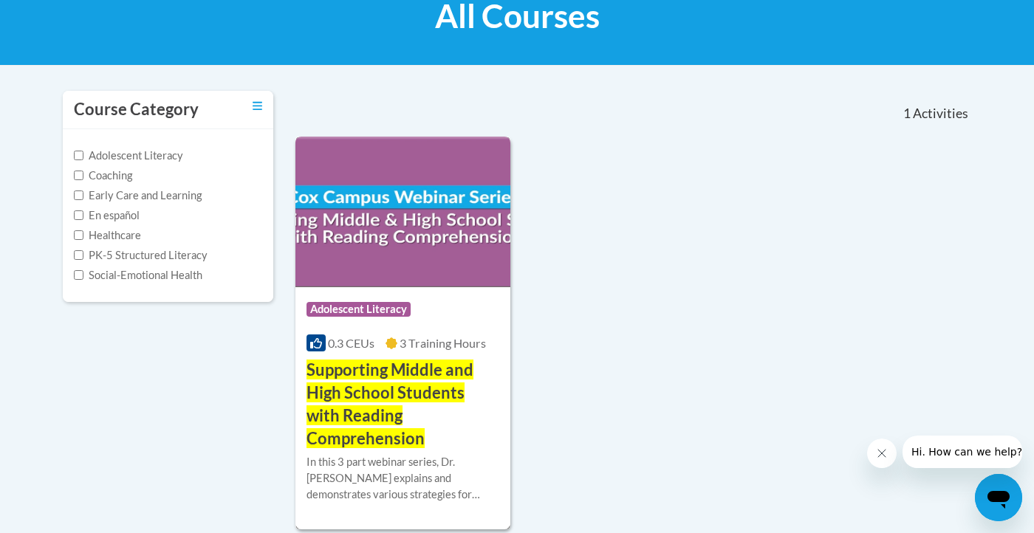
click at [445, 257] on img at bounding box center [402, 212] width 215 height 151
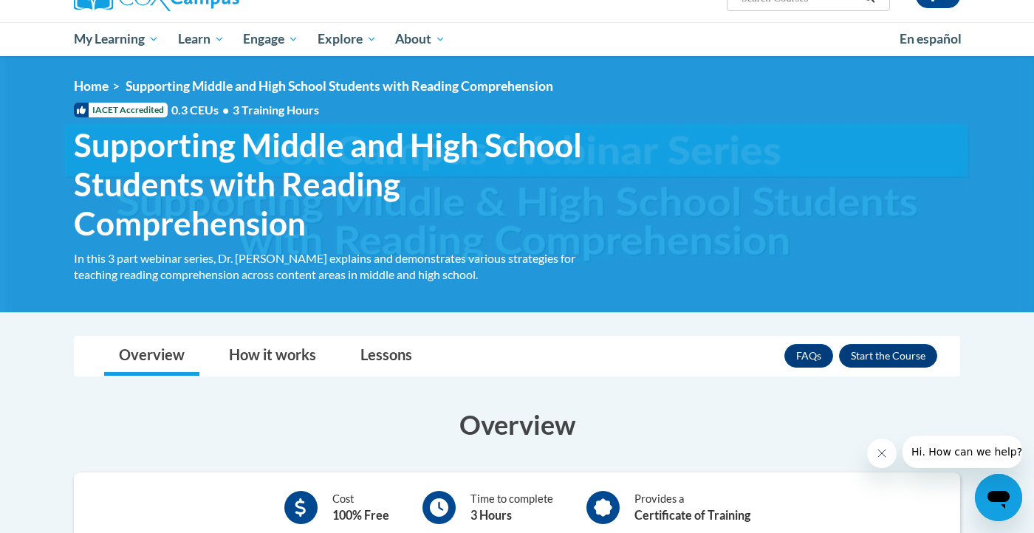
scroll to position [144, 0]
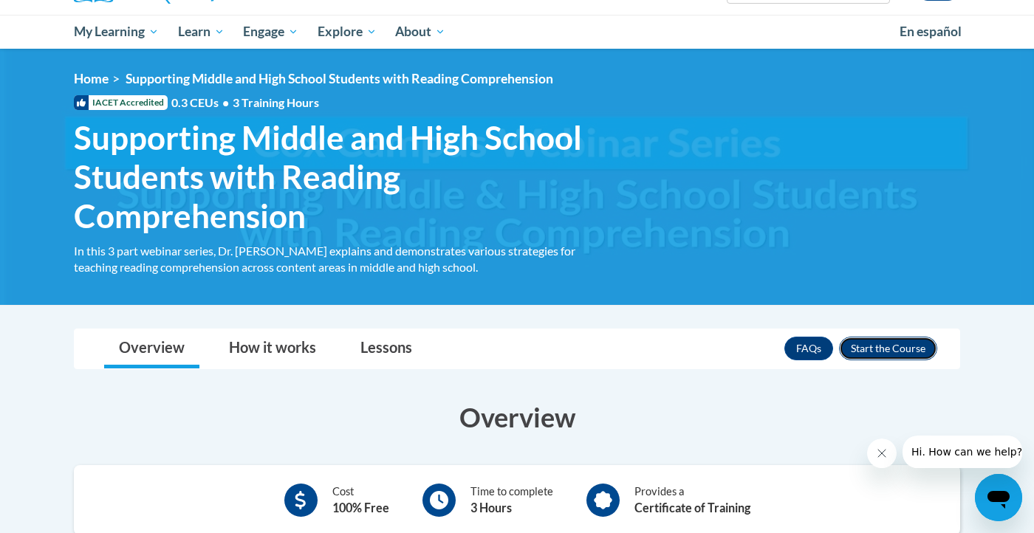
click at [907, 344] on button "Enroll" at bounding box center [888, 349] width 98 height 24
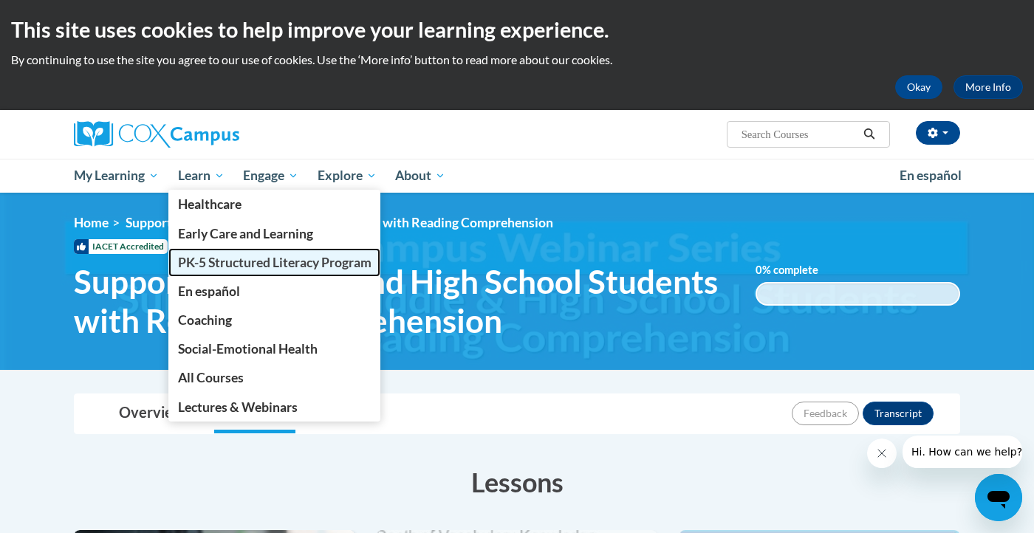
click at [227, 267] on span "PK-5 Structured Literacy Program" at bounding box center [274, 263] width 193 height 16
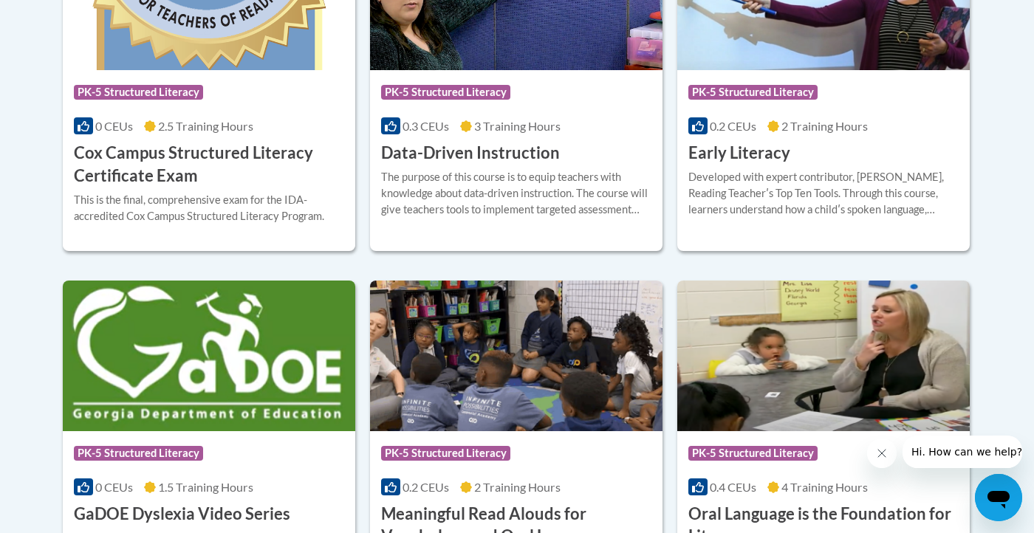
scroll to position [758, 0]
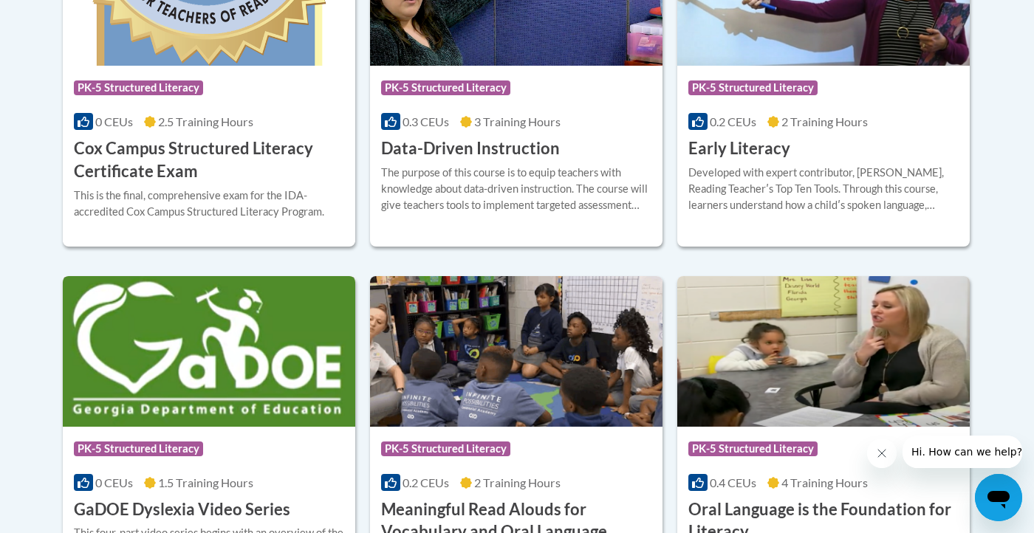
click at [241, 385] on img at bounding box center [209, 351] width 292 height 151
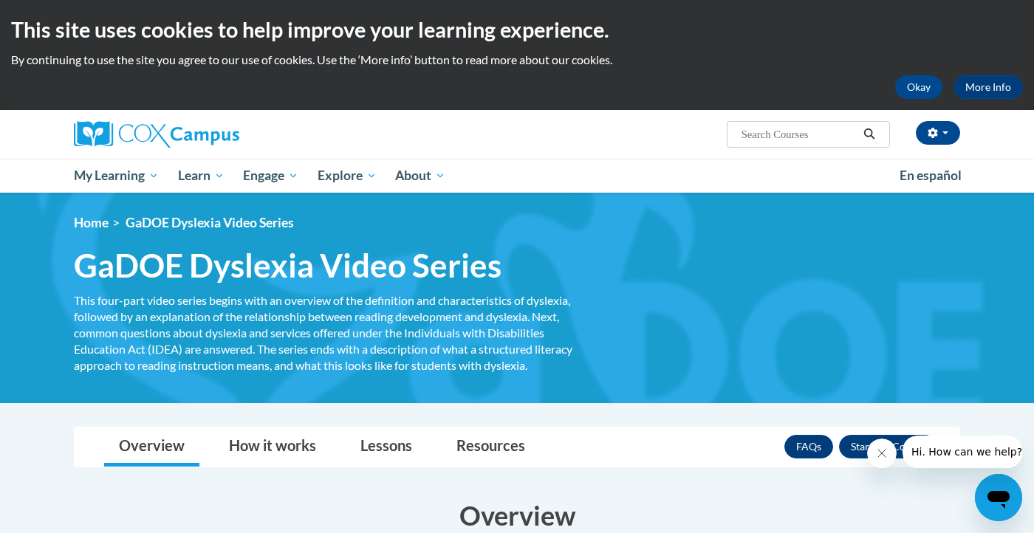
scroll to position [50, 0]
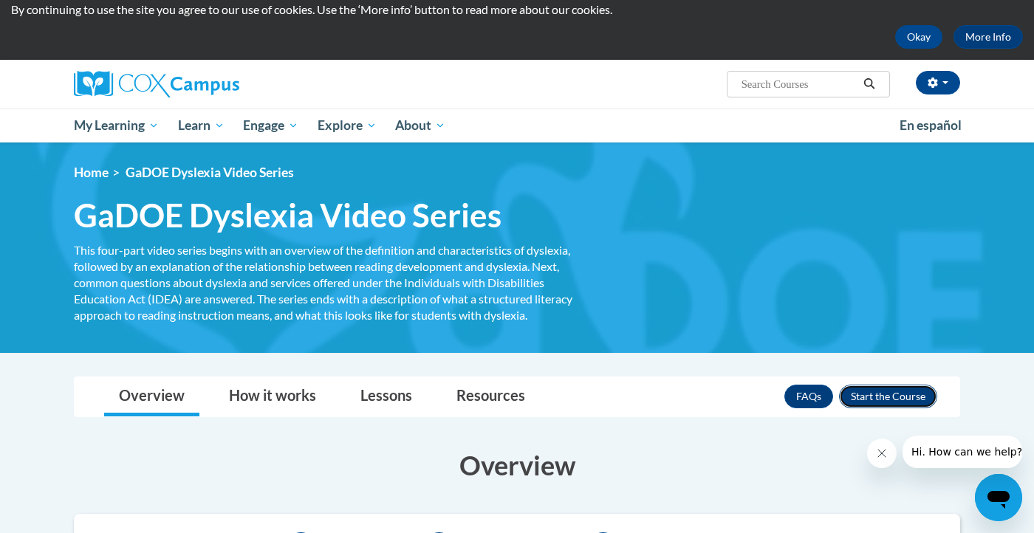
click at [910, 394] on button "Enroll" at bounding box center [888, 397] width 98 height 24
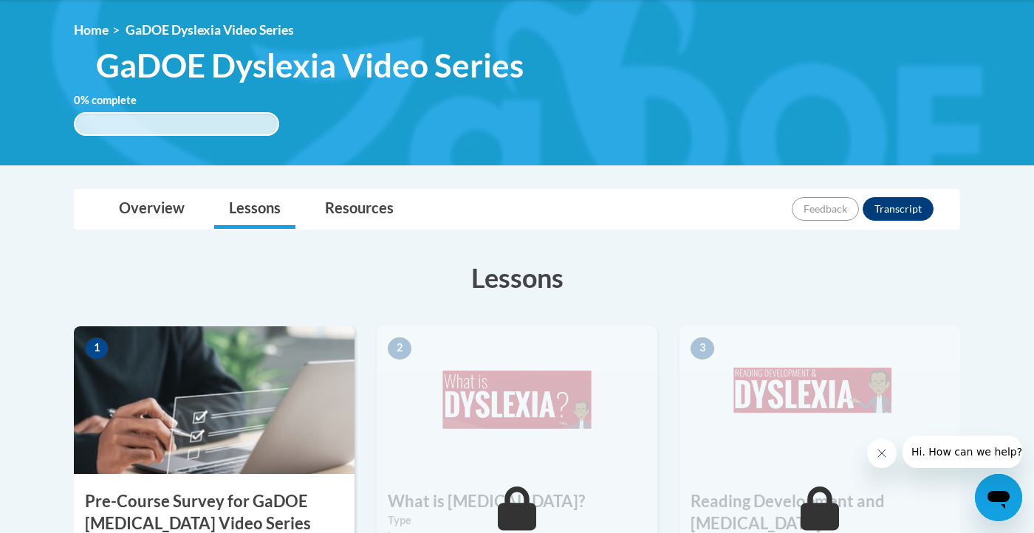
scroll to position [186, 0]
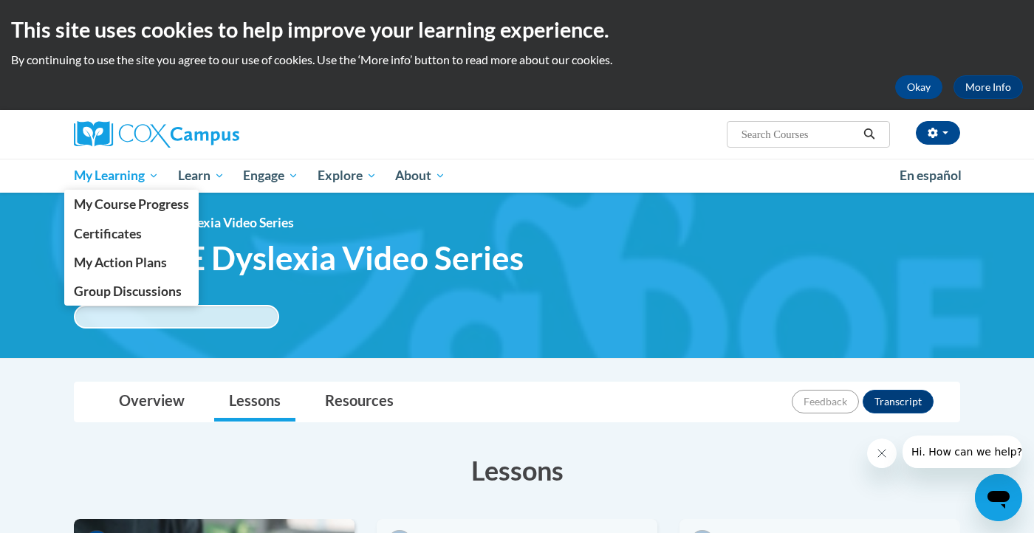
click at [93, 179] on span "My Learning" at bounding box center [116, 176] width 85 height 18
click at [111, 210] on span "My Course Progress" at bounding box center [131, 204] width 115 height 16
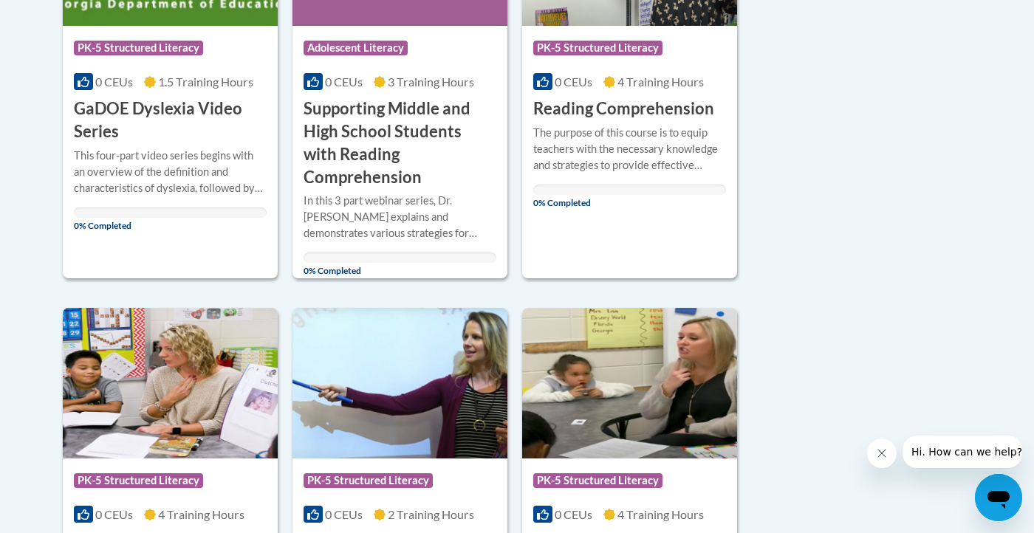
scroll to position [502, 0]
